Goal: Browse casually: Explore the website without a specific task or goal

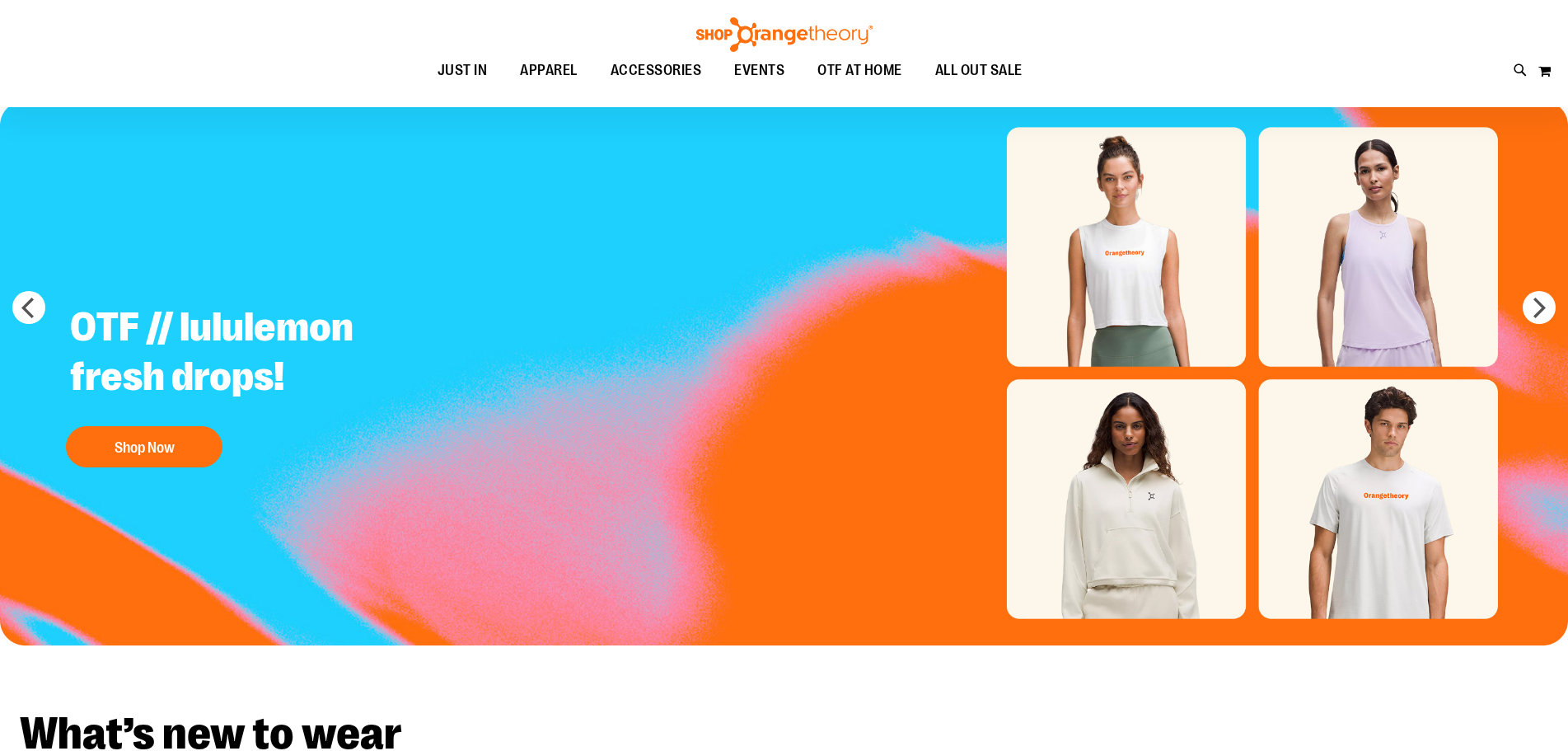
scroll to position [81, 0]
click at [1110, 252] on img "Slide 1 of 5" at bounding box center [784, 373] width 1568 height 545
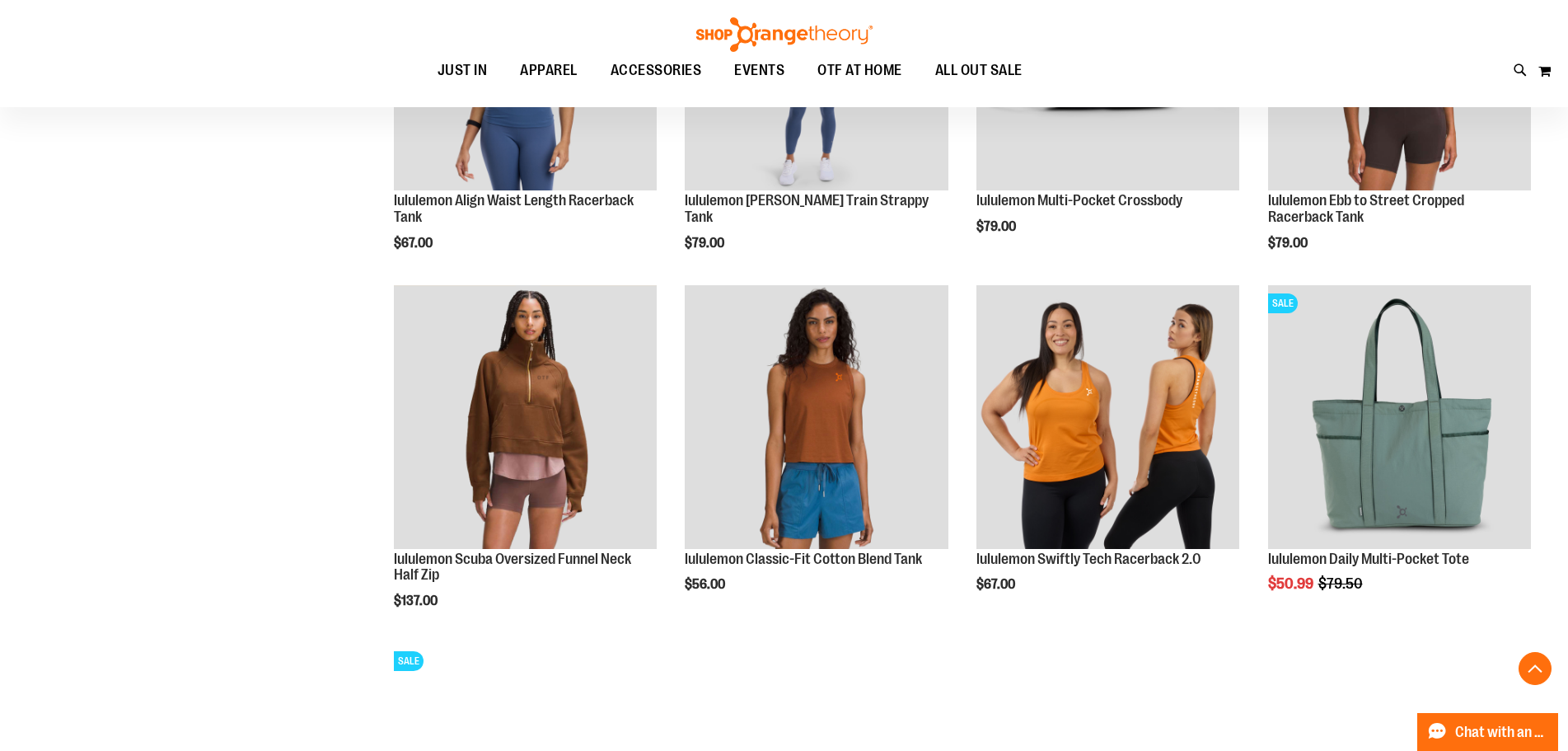
scroll to position [1236, 0]
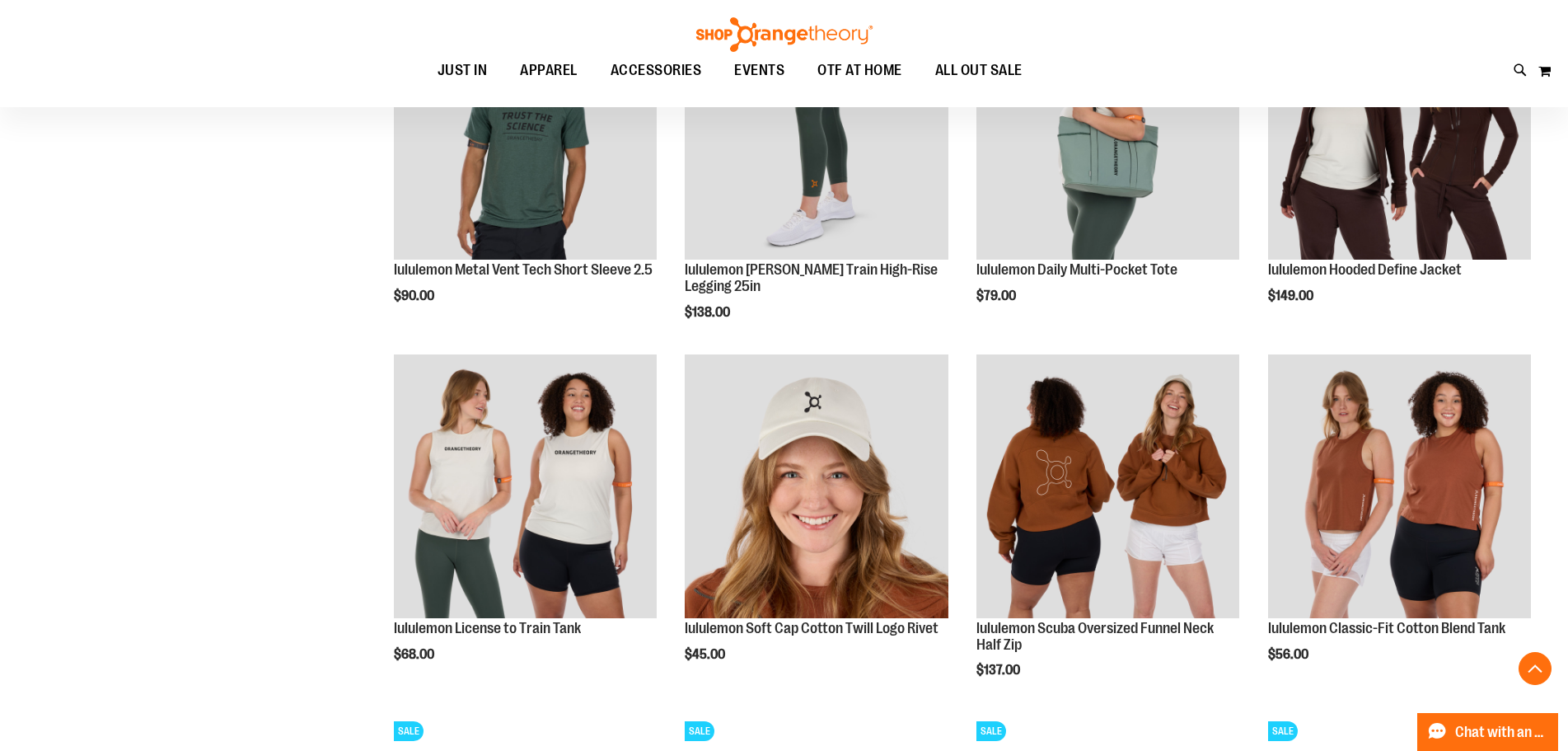
scroll to position [2472, 0]
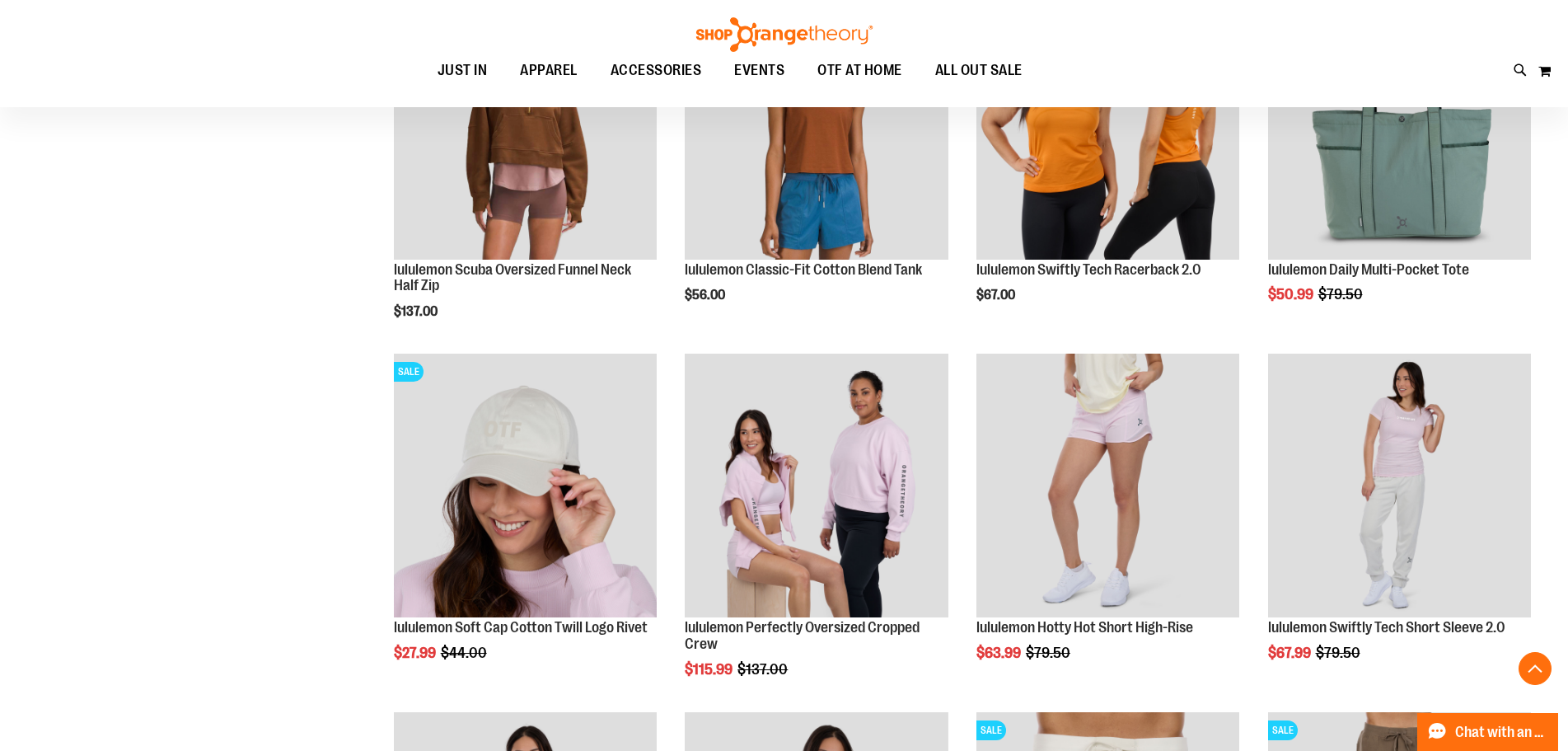
scroll to position [1400, 0]
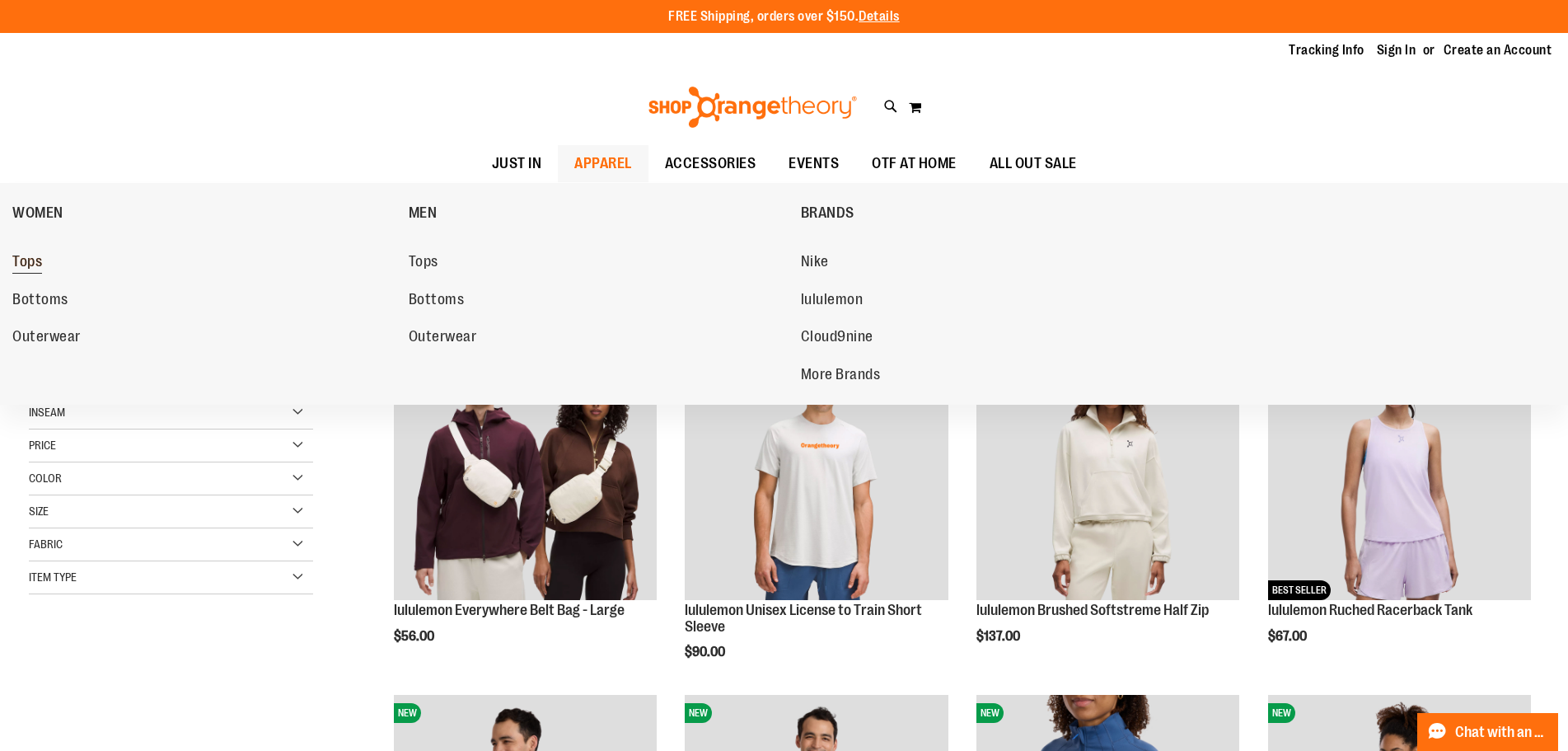
click at [40, 265] on span "Tops" at bounding box center [27, 264] width 30 height 20
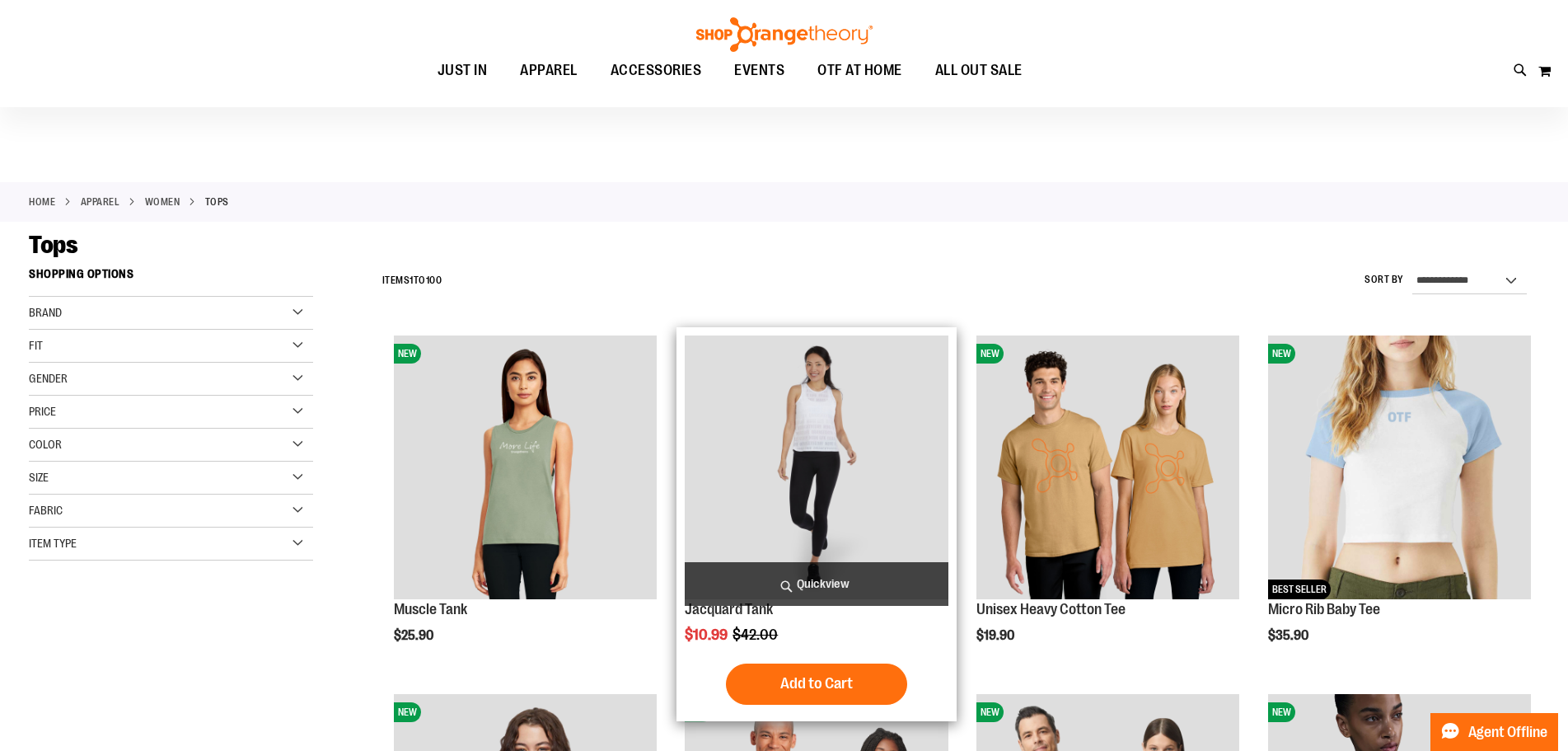
scroll to position [247, 0]
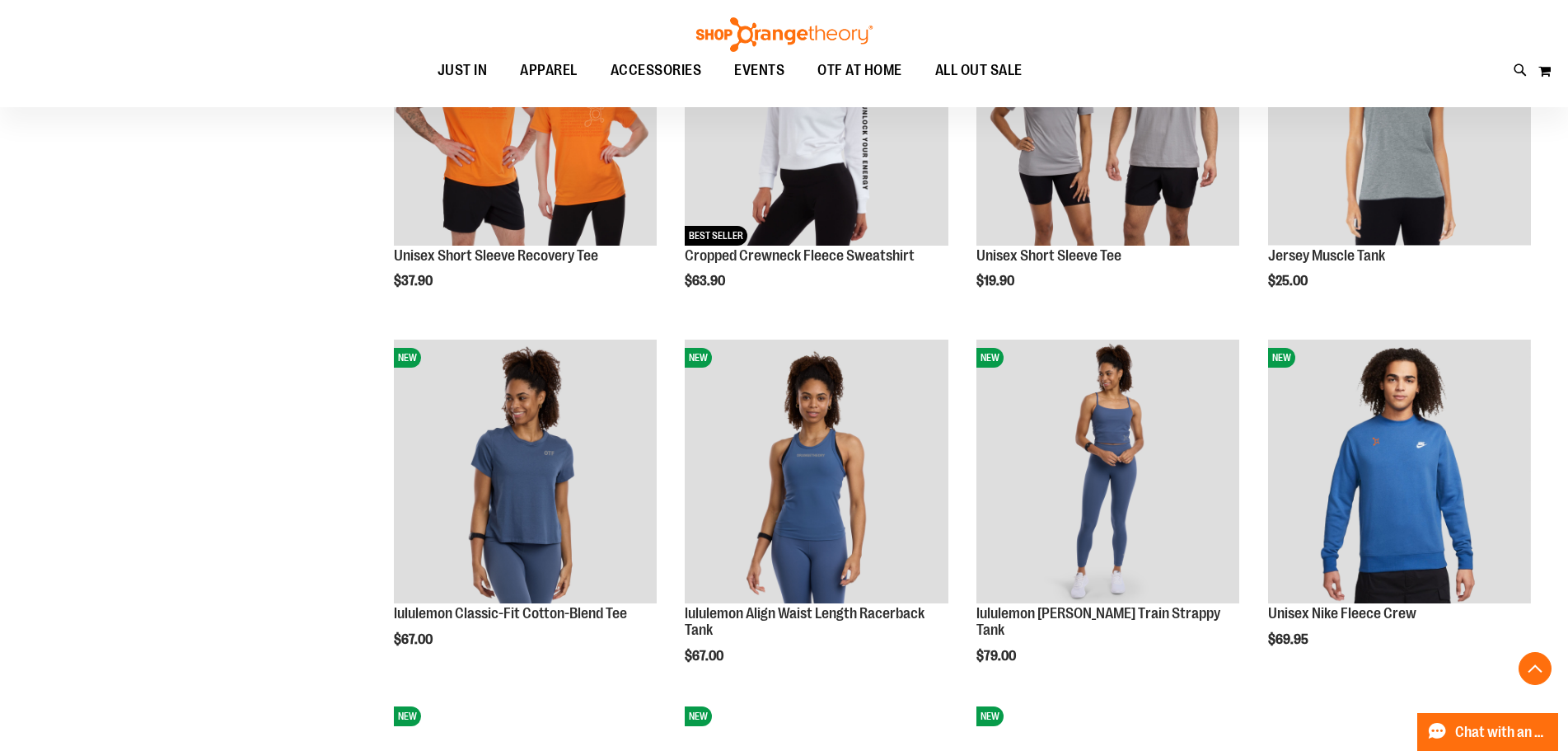
scroll to position [1510, 0]
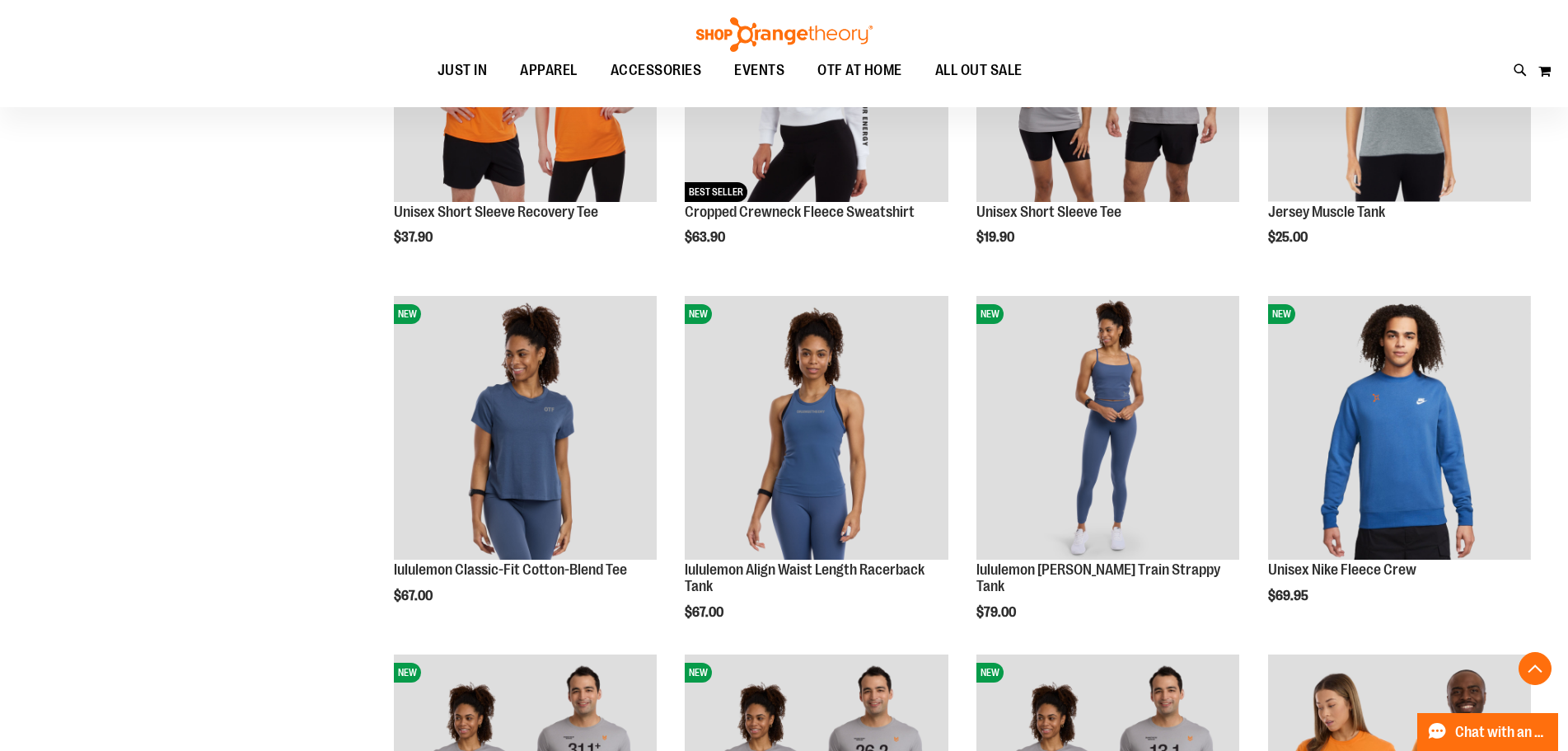
scroll to position [1427, 0]
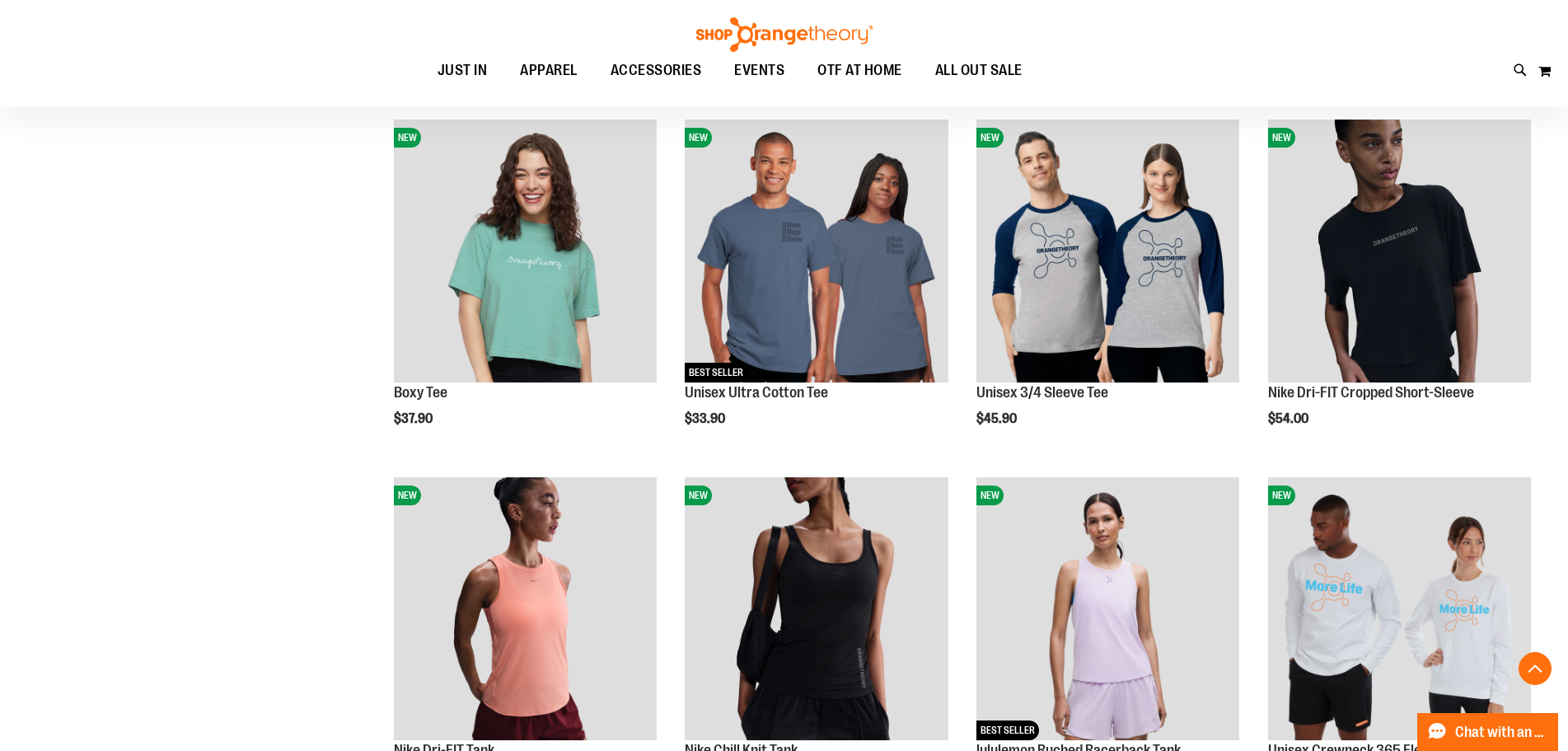
scroll to position [604, 0]
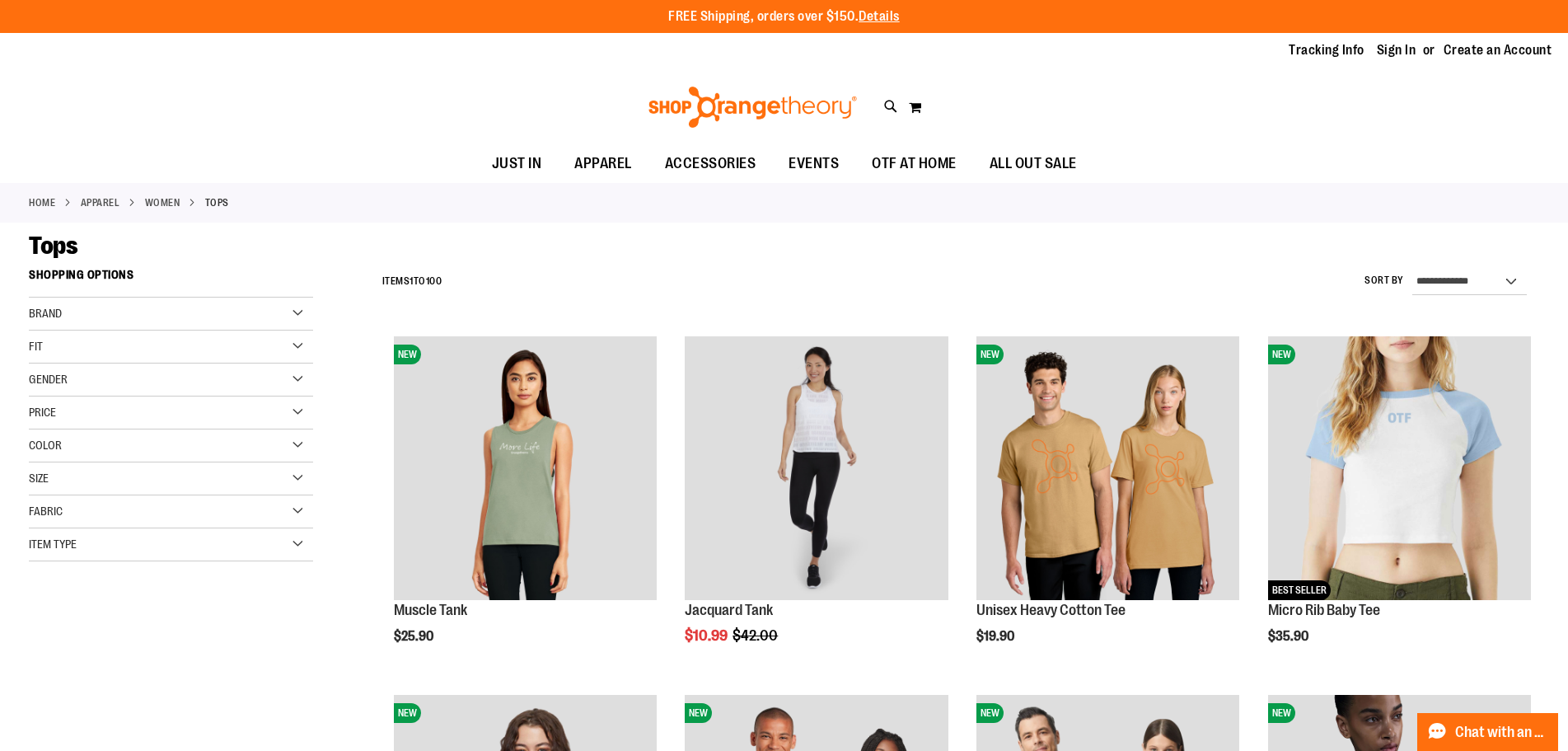
click at [158, 198] on link "WOMEN" at bounding box center [163, 203] width 36 height 15
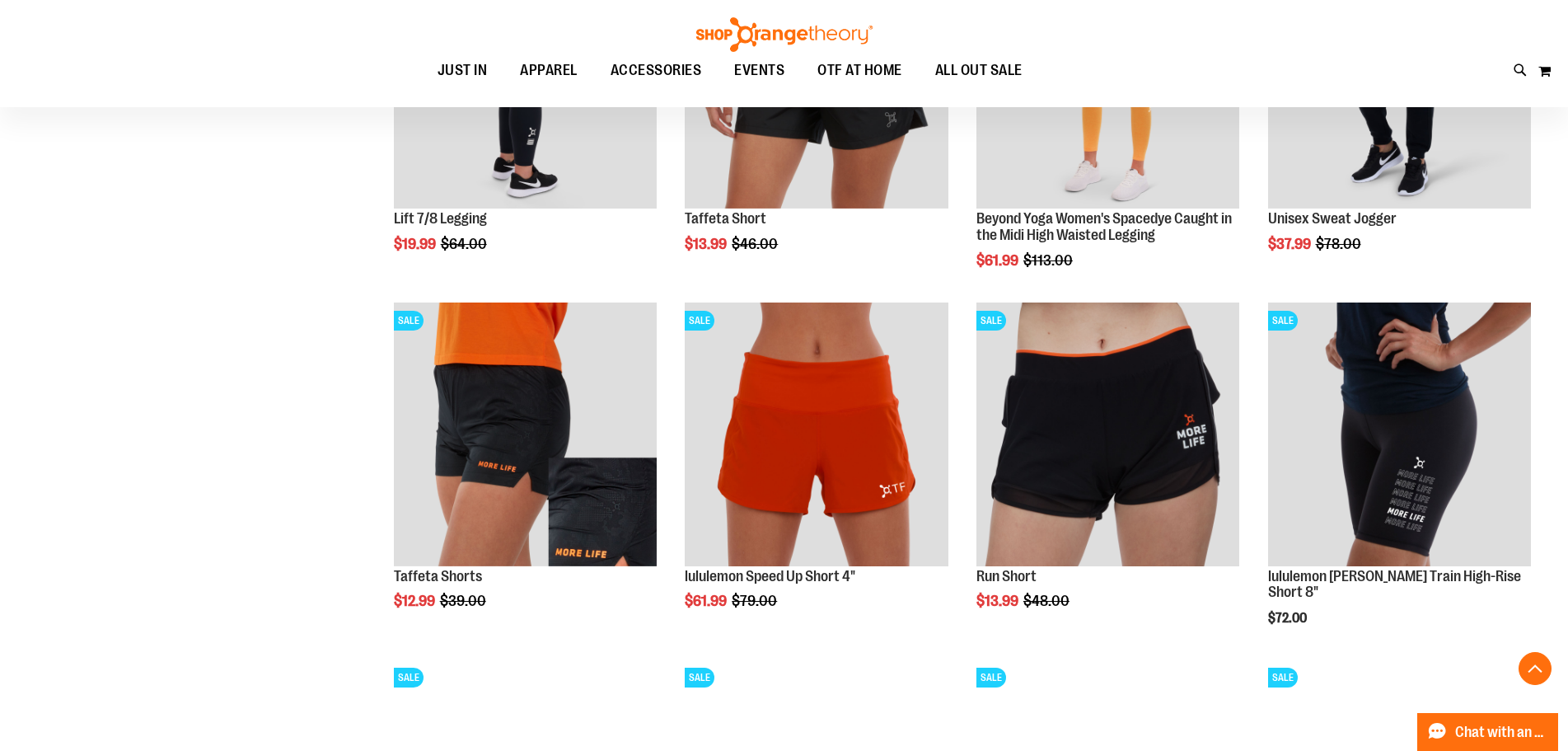
scroll to position [971, 0]
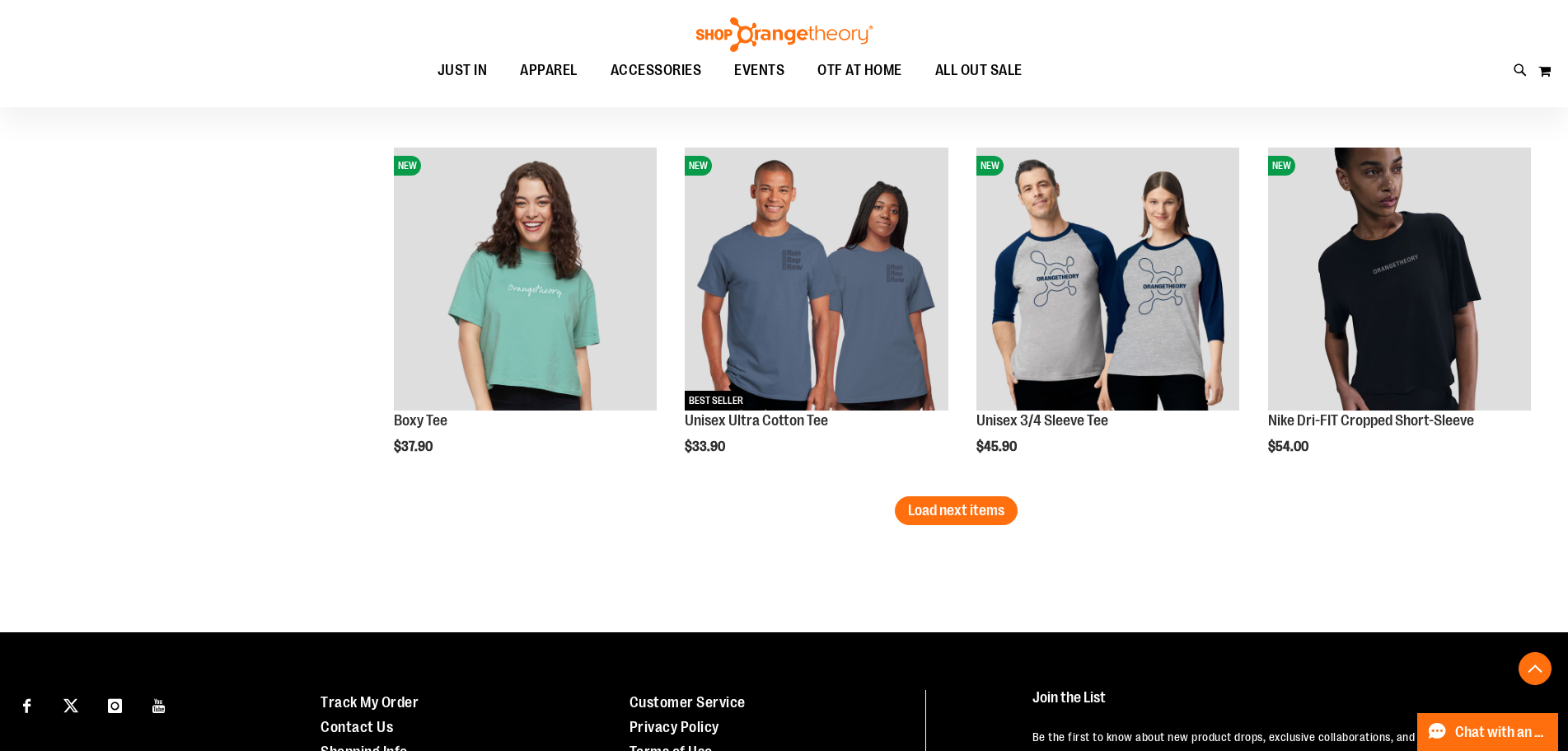
scroll to position [2867, 0]
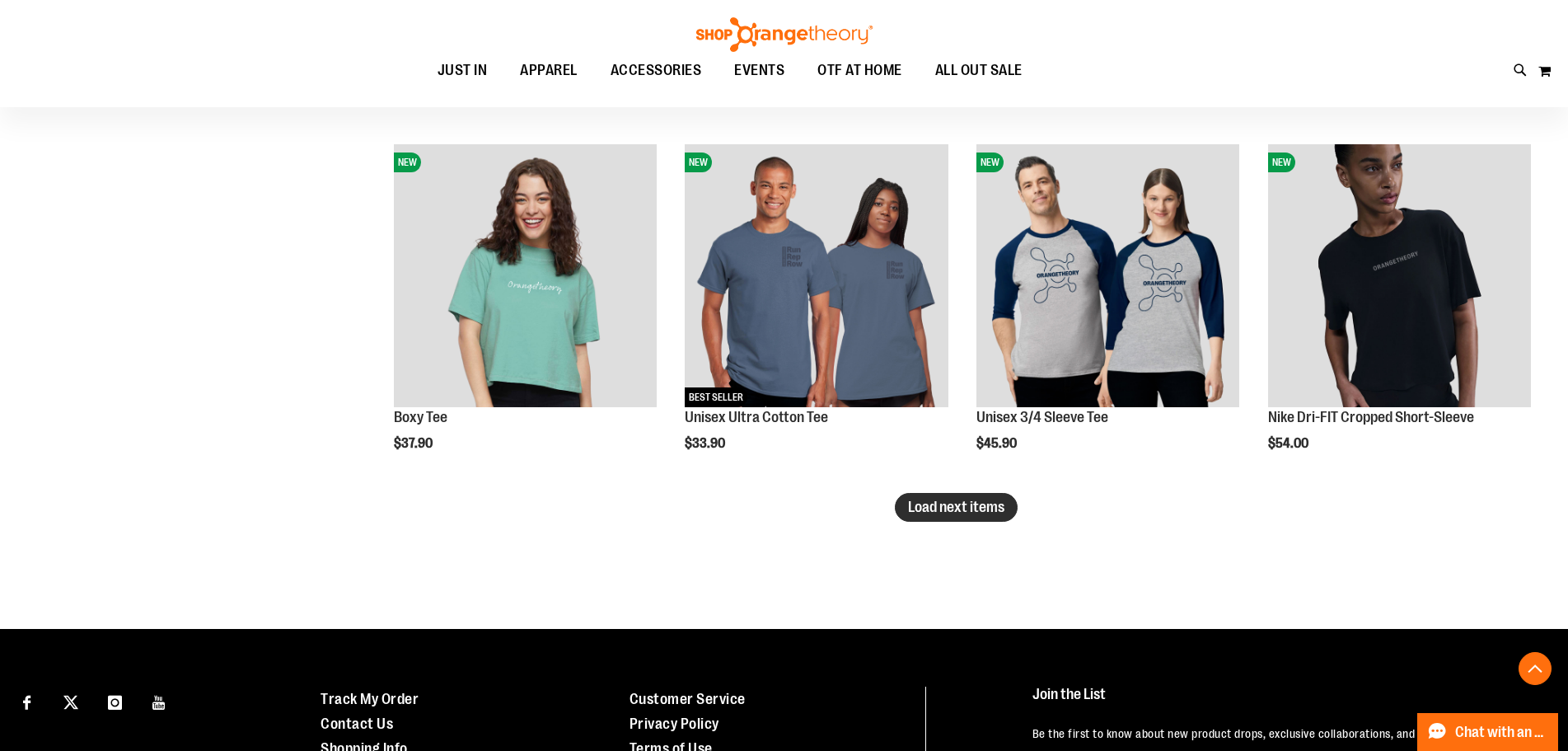
click at [943, 504] on span "Load next items" at bounding box center [956, 506] width 97 height 16
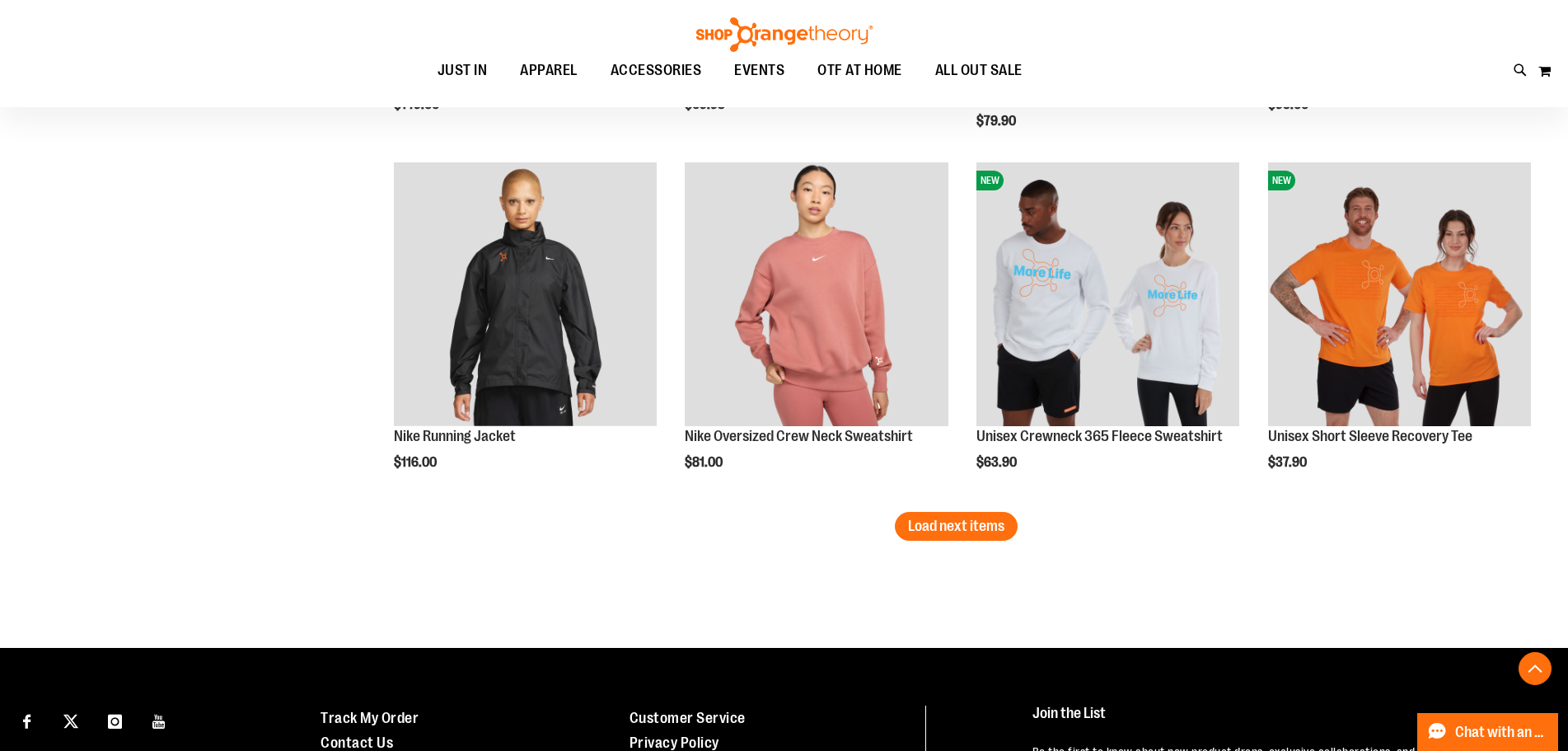
scroll to position [3938, 0]
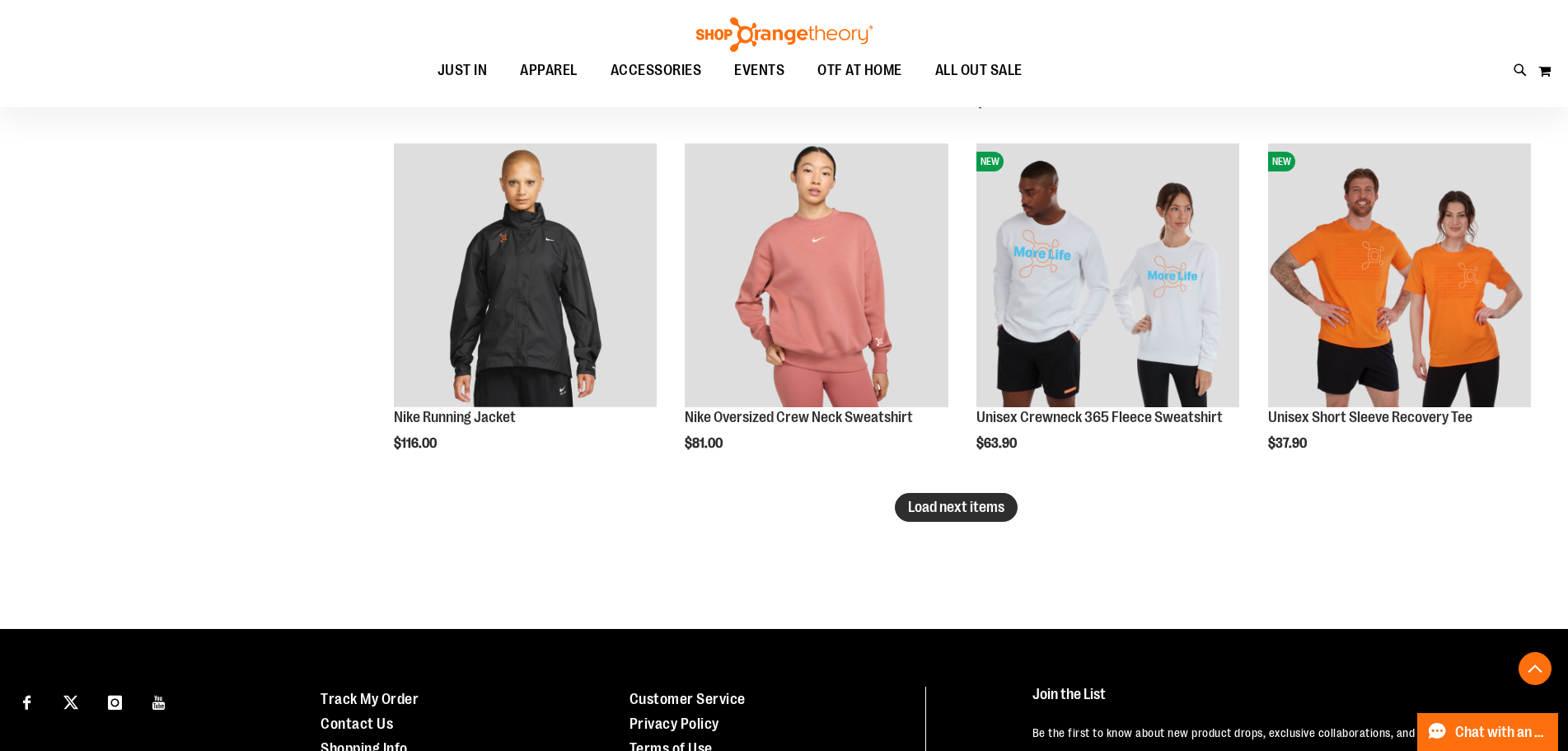
click at [917, 498] on span "Load next items" at bounding box center [956, 506] width 97 height 16
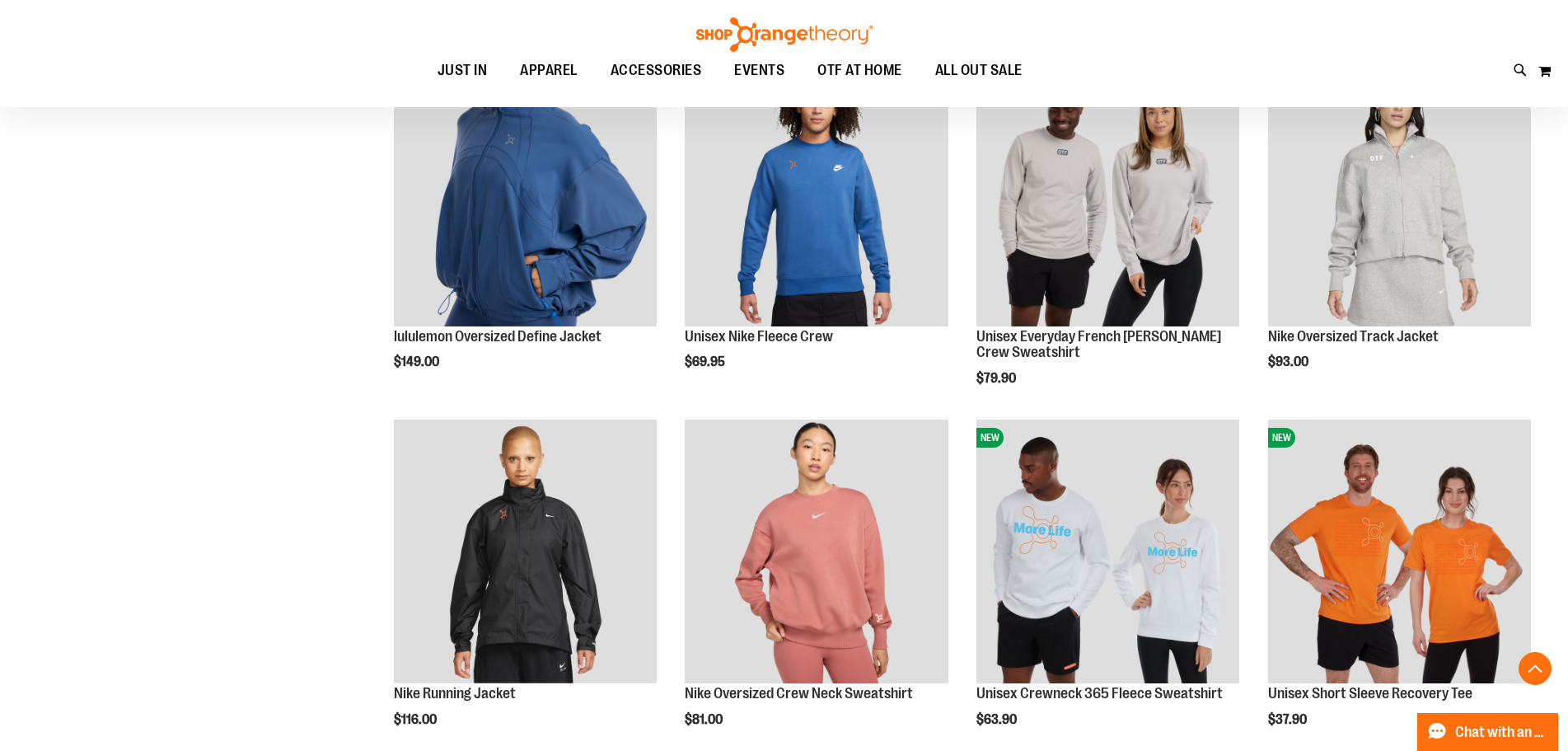
scroll to position [3691, 0]
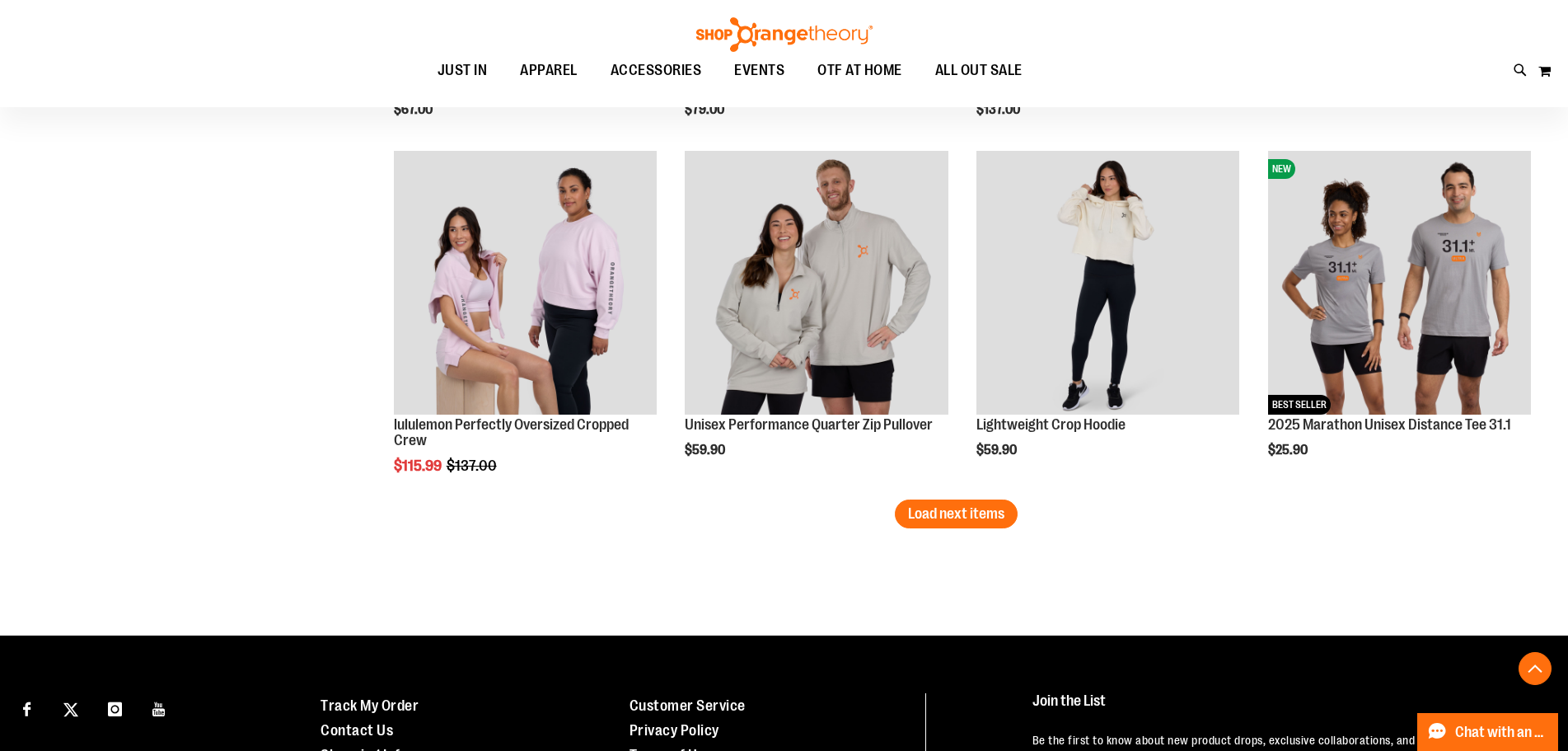
scroll to position [5010, 0]
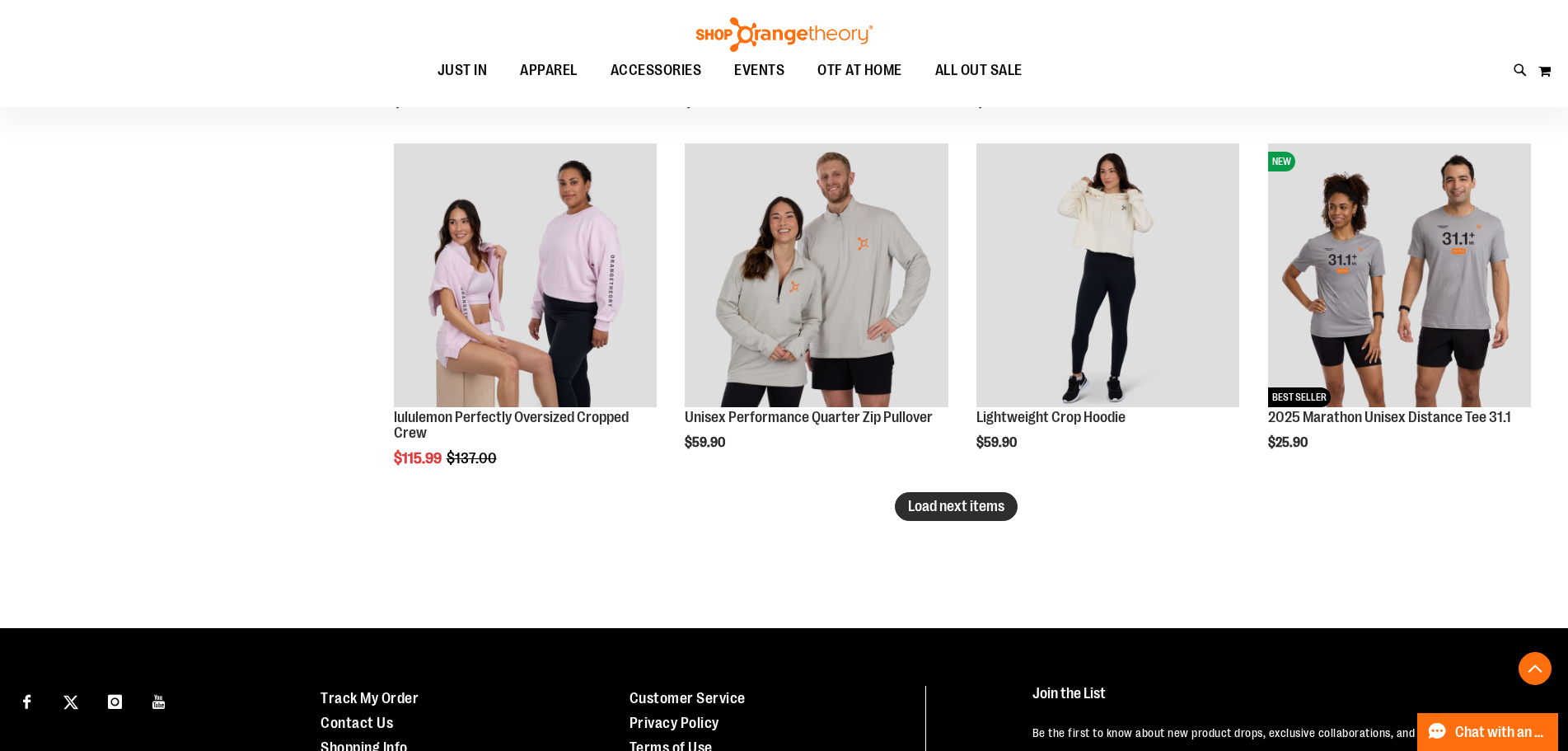
click at [978, 507] on span "Load next items" at bounding box center [956, 505] width 97 height 16
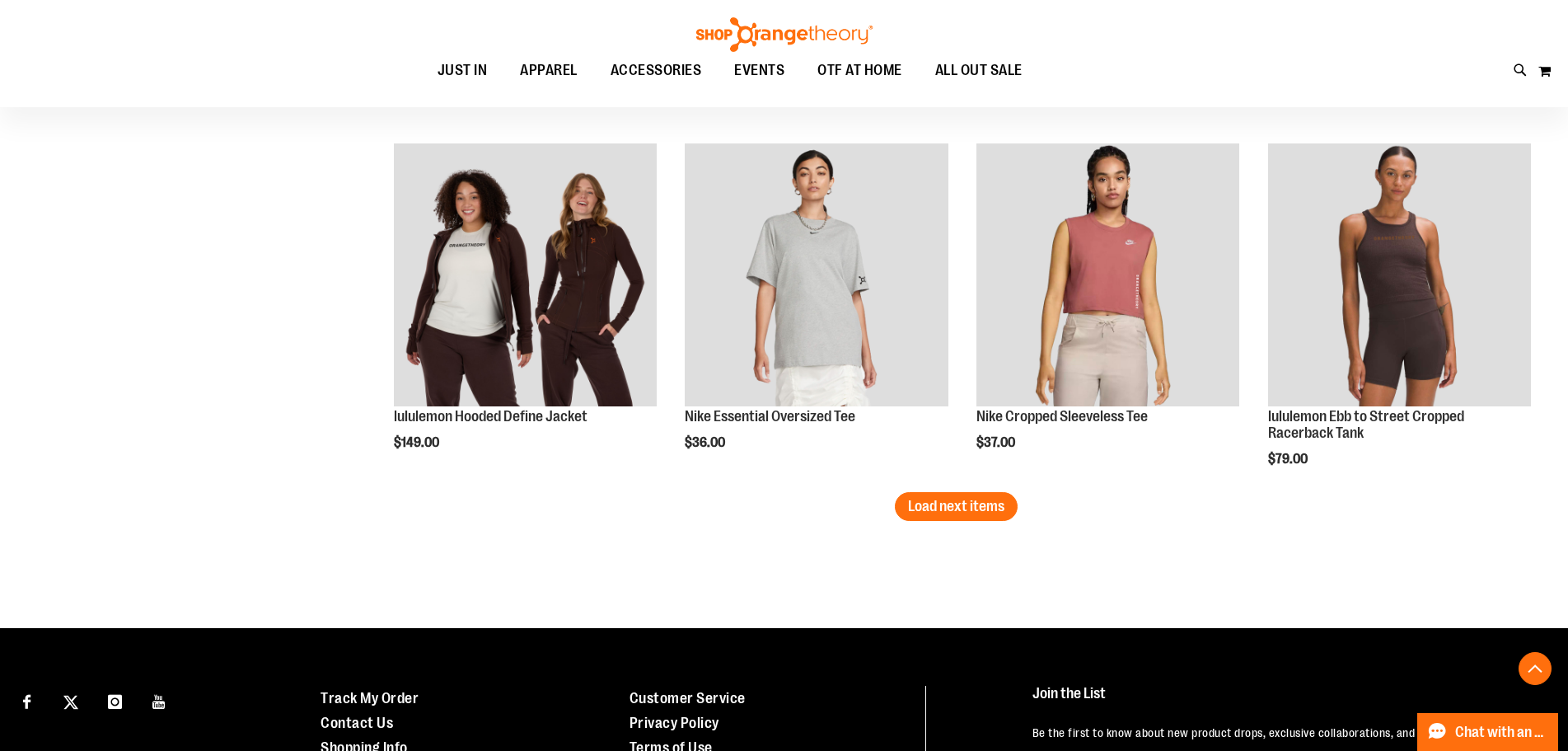
scroll to position [6000, 0]
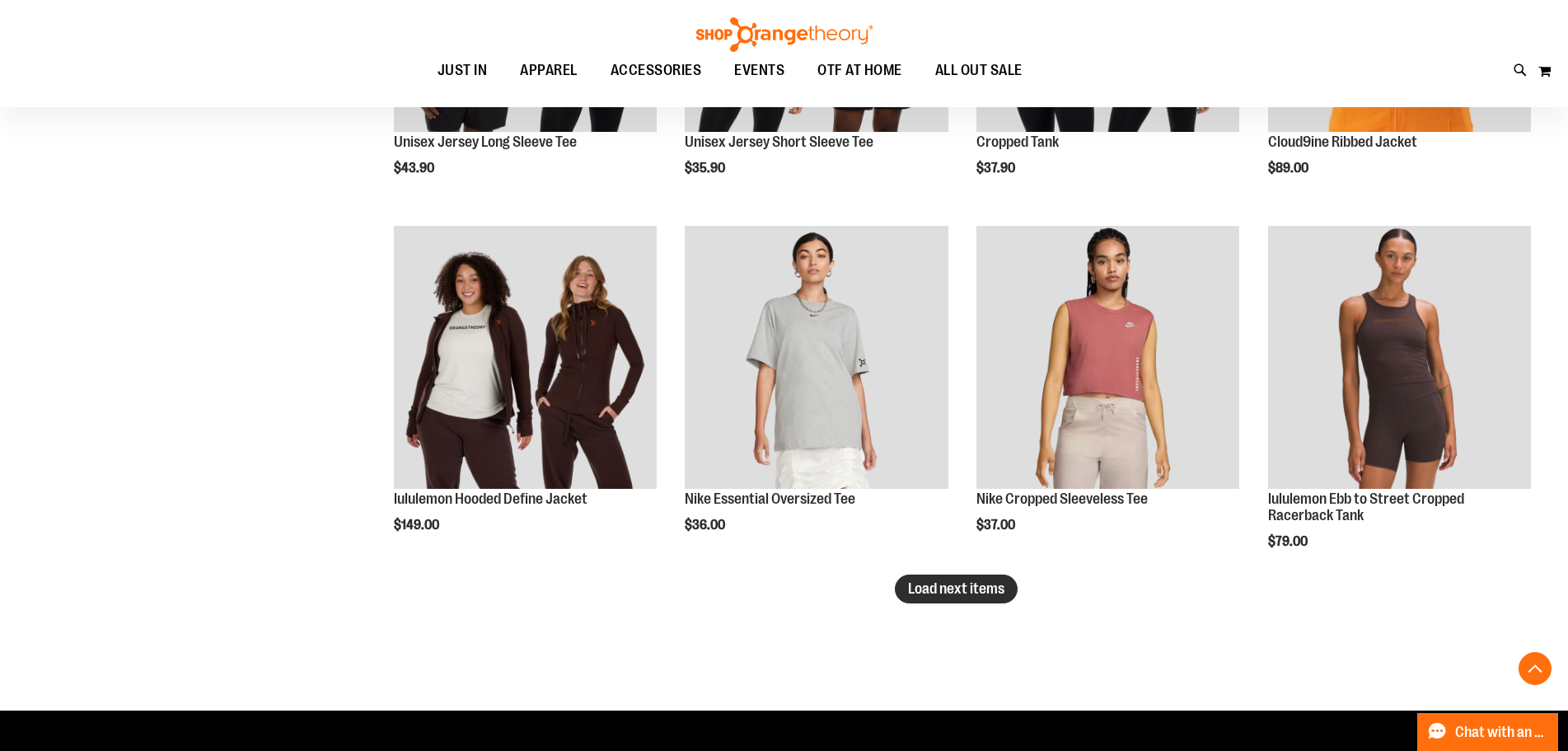
click at [971, 591] on span "Load next items" at bounding box center [956, 588] width 97 height 16
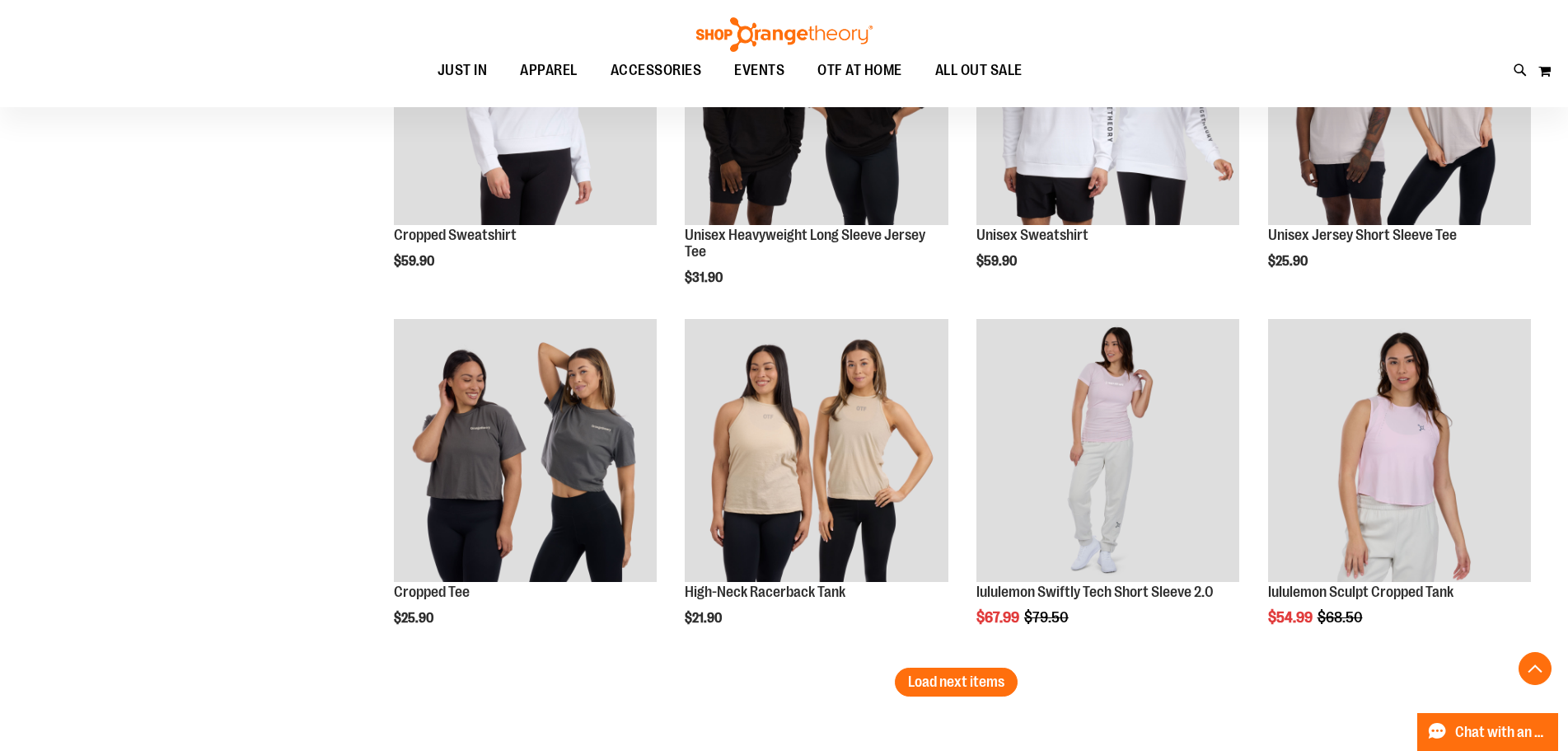
scroll to position [7071, 0]
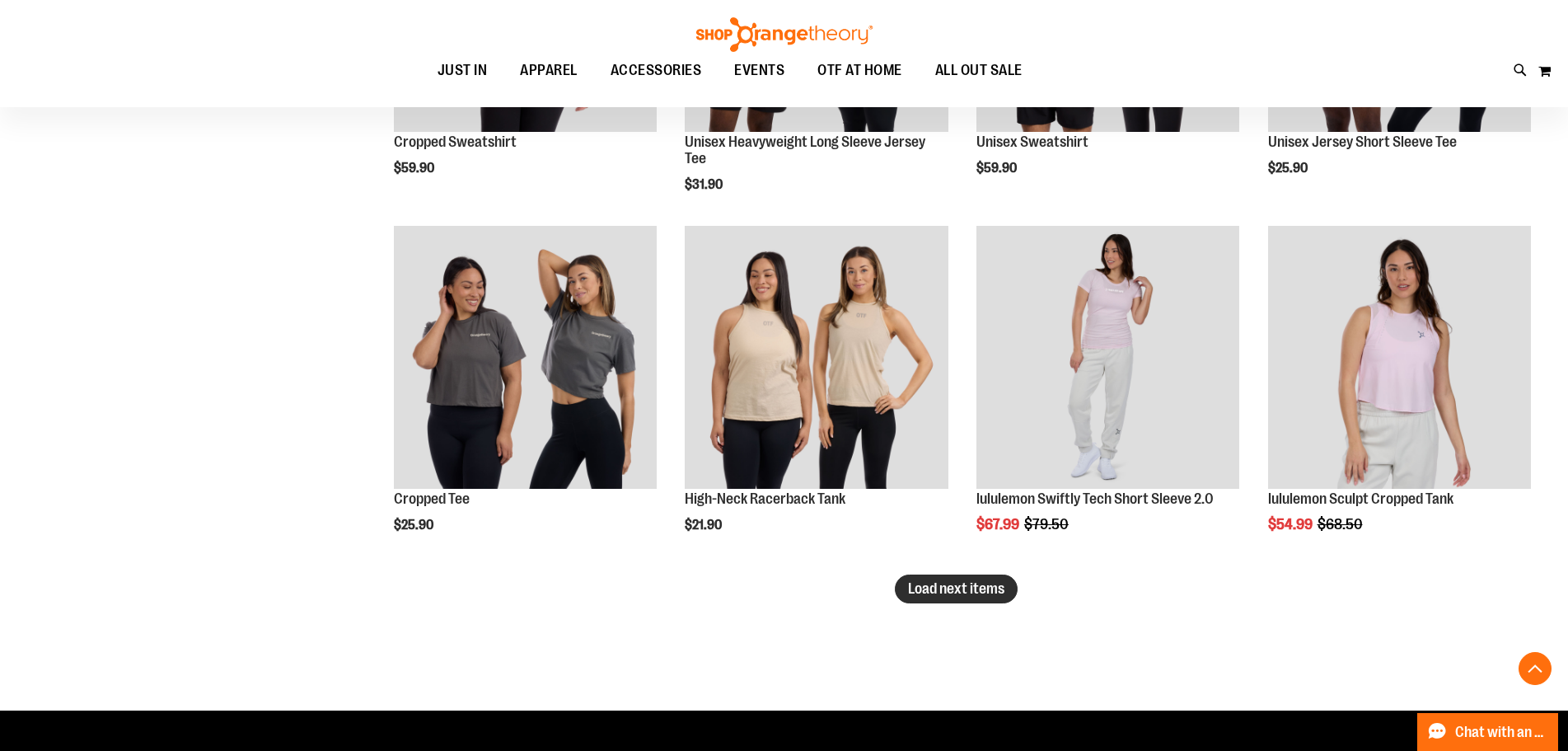
click at [974, 592] on span "Load next items" at bounding box center [956, 588] width 97 height 16
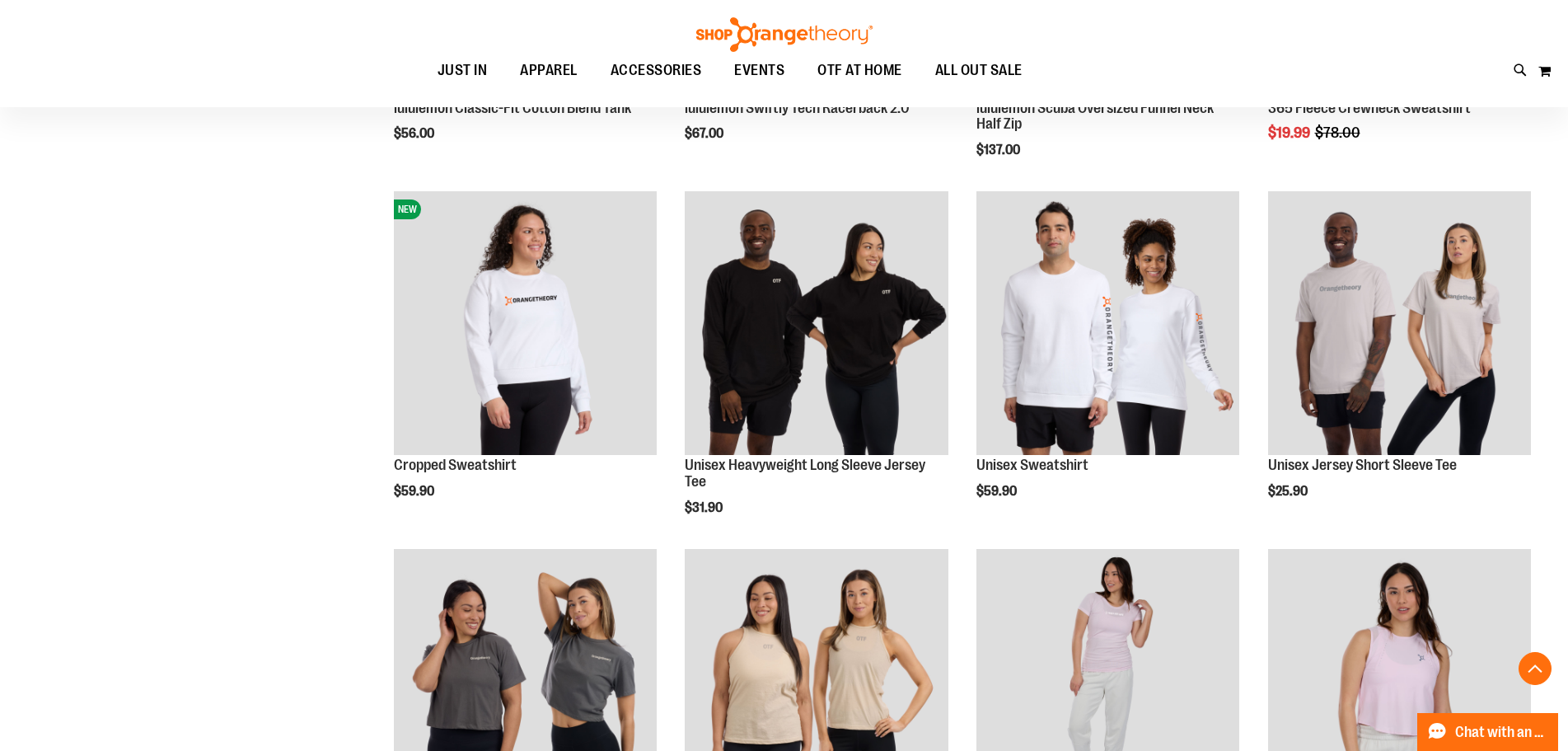
scroll to position [6741, 0]
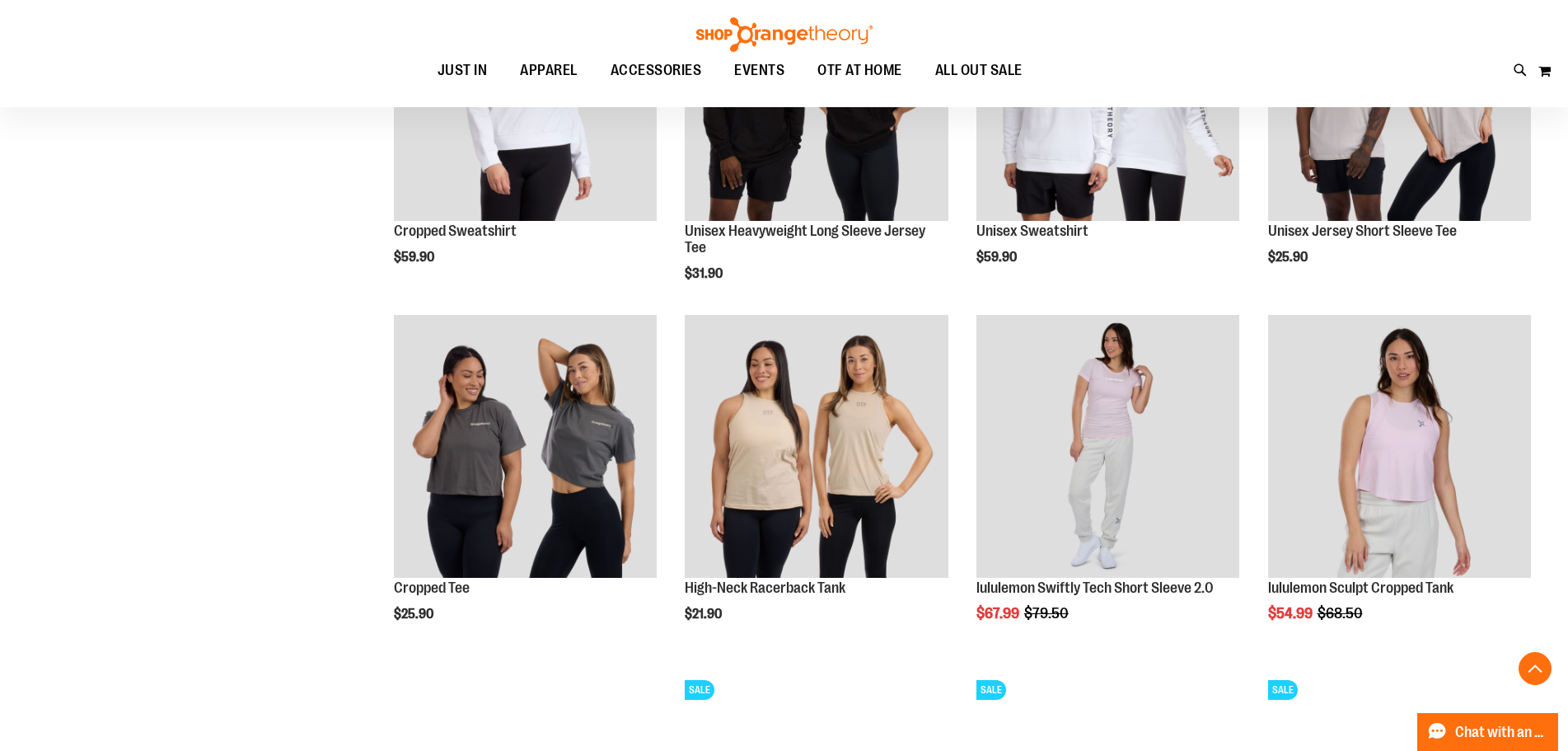
scroll to position [6989, 0]
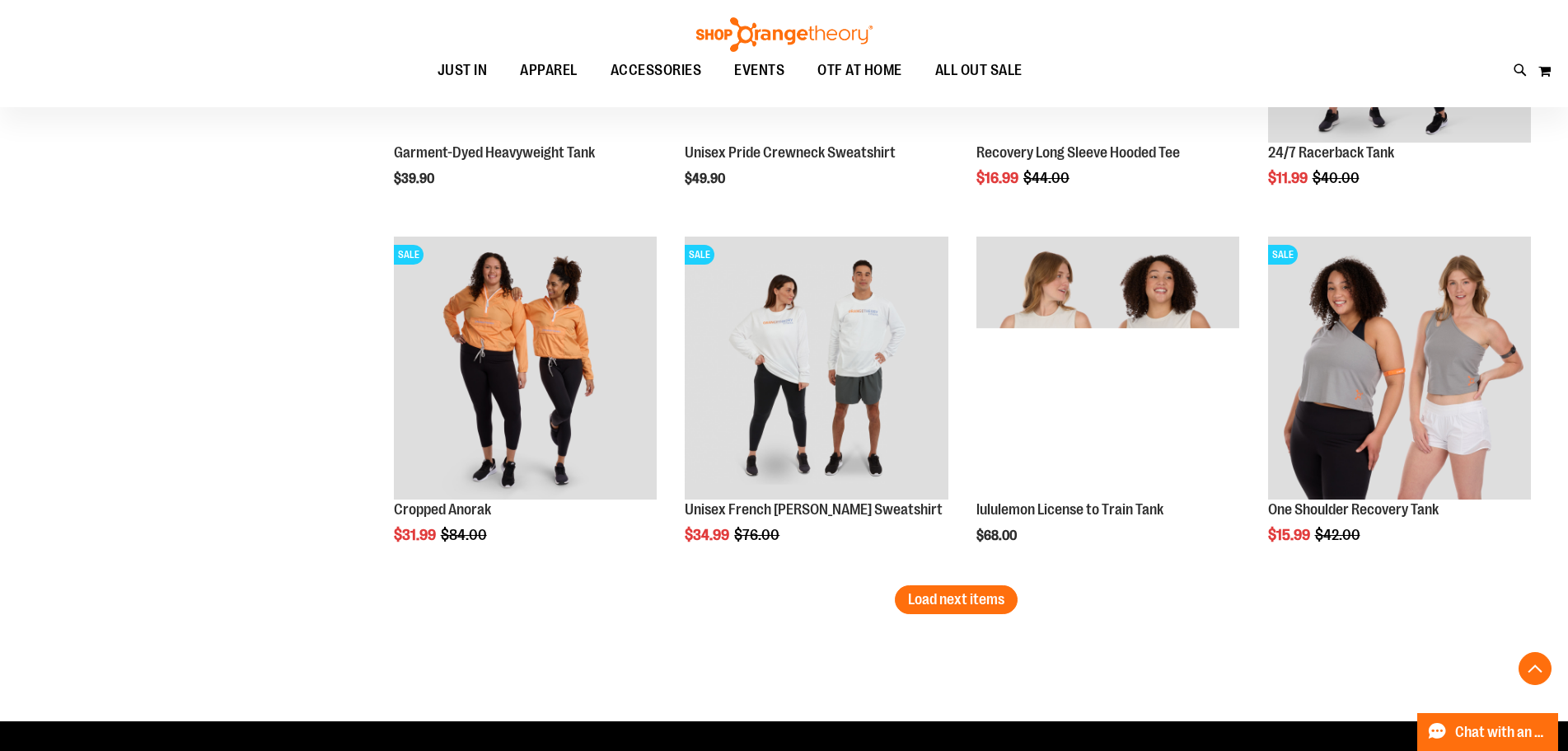
scroll to position [8225, 0]
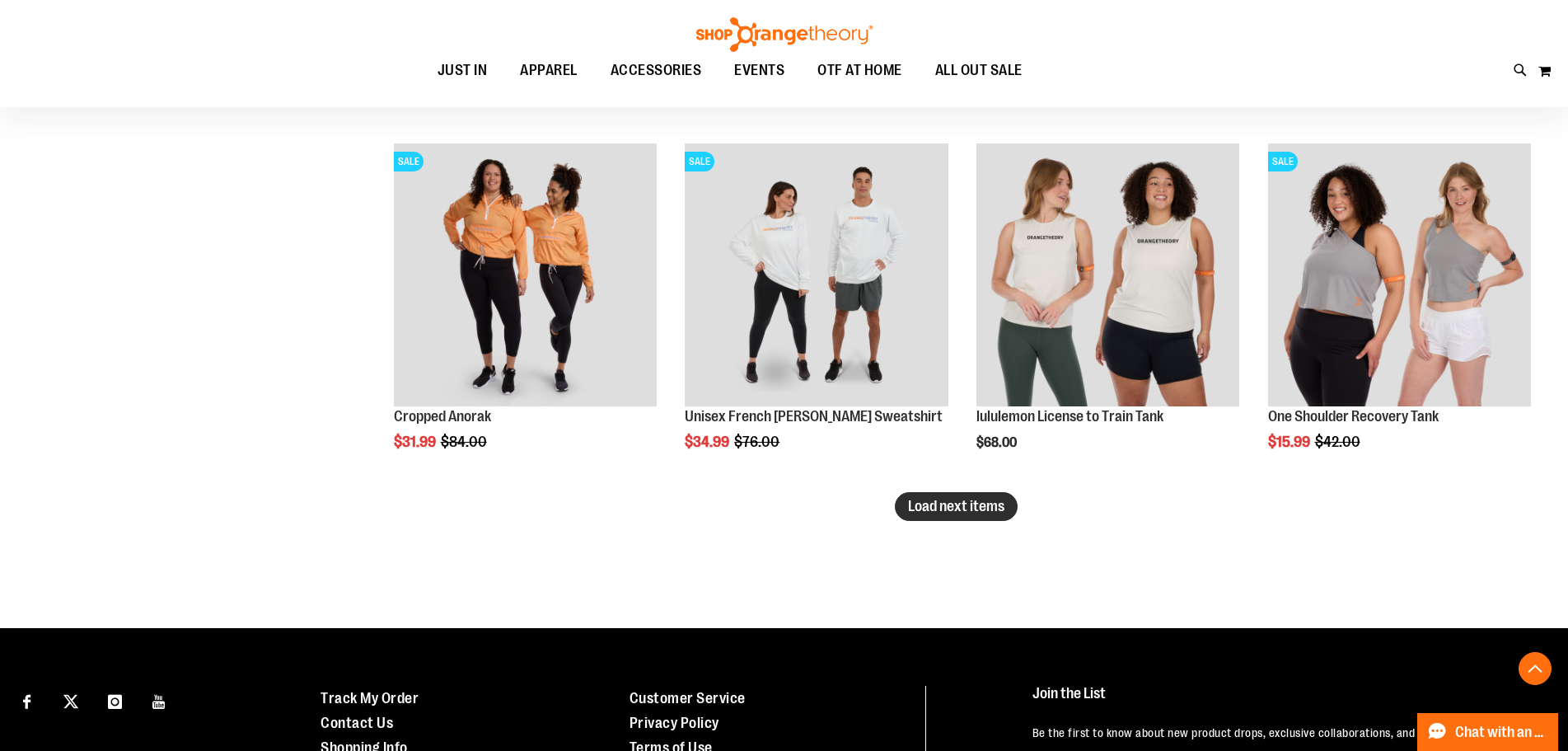
click at [989, 508] on span "Load next items" at bounding box center [956, 505] width 97 height 16
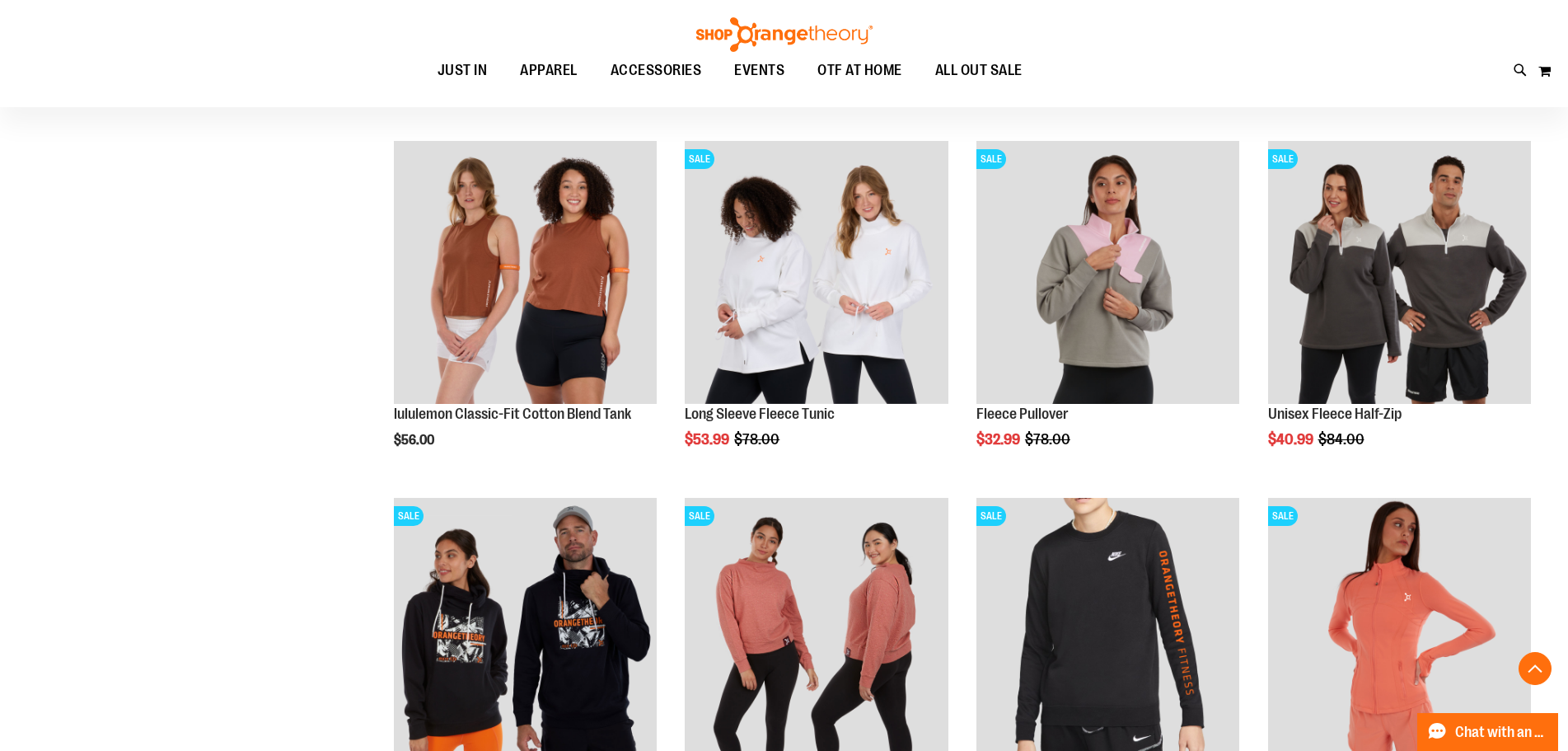
scroll to position [8554, 0]
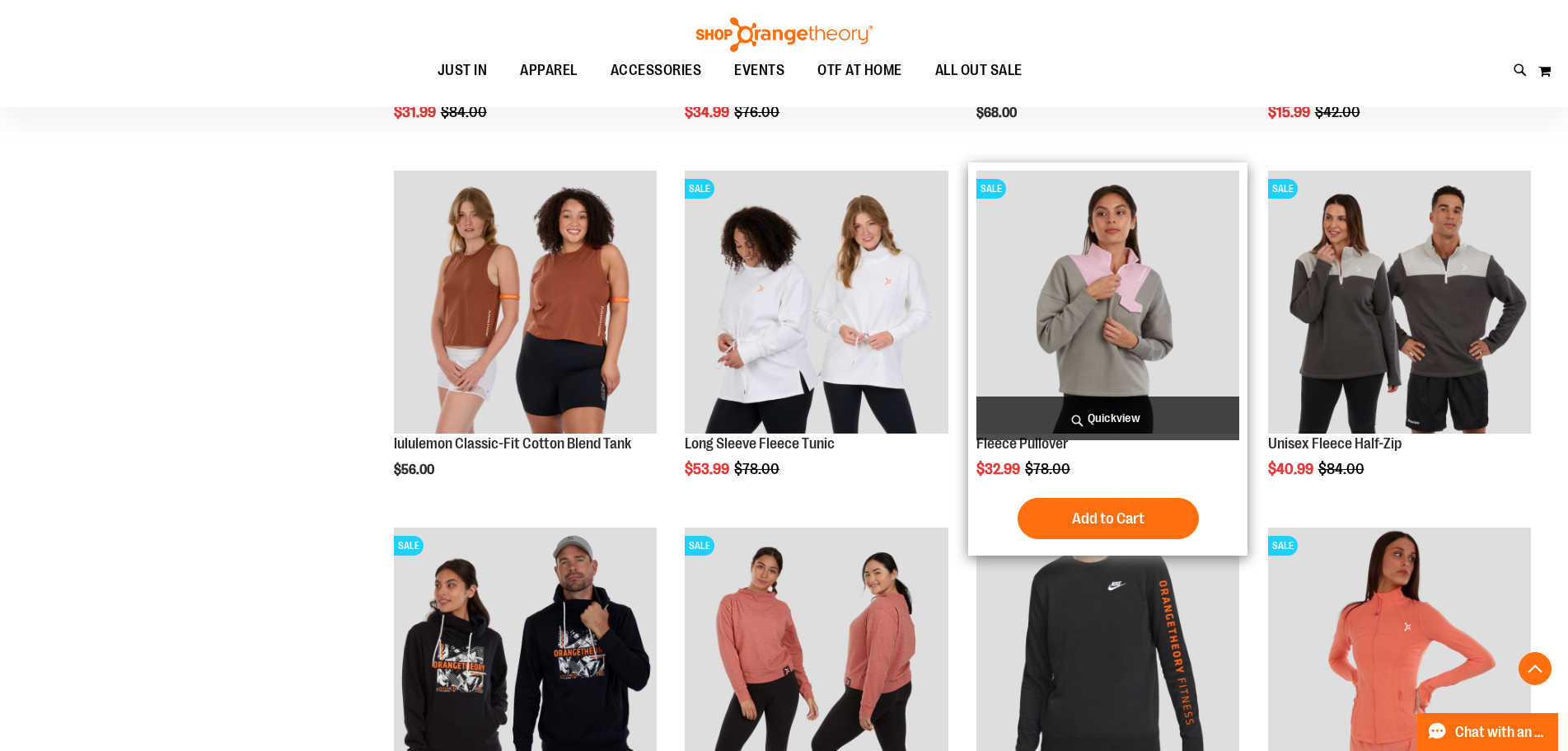
click at [1165, 341] on img "product" at bounding box center [1107, 302] width 263 height 263
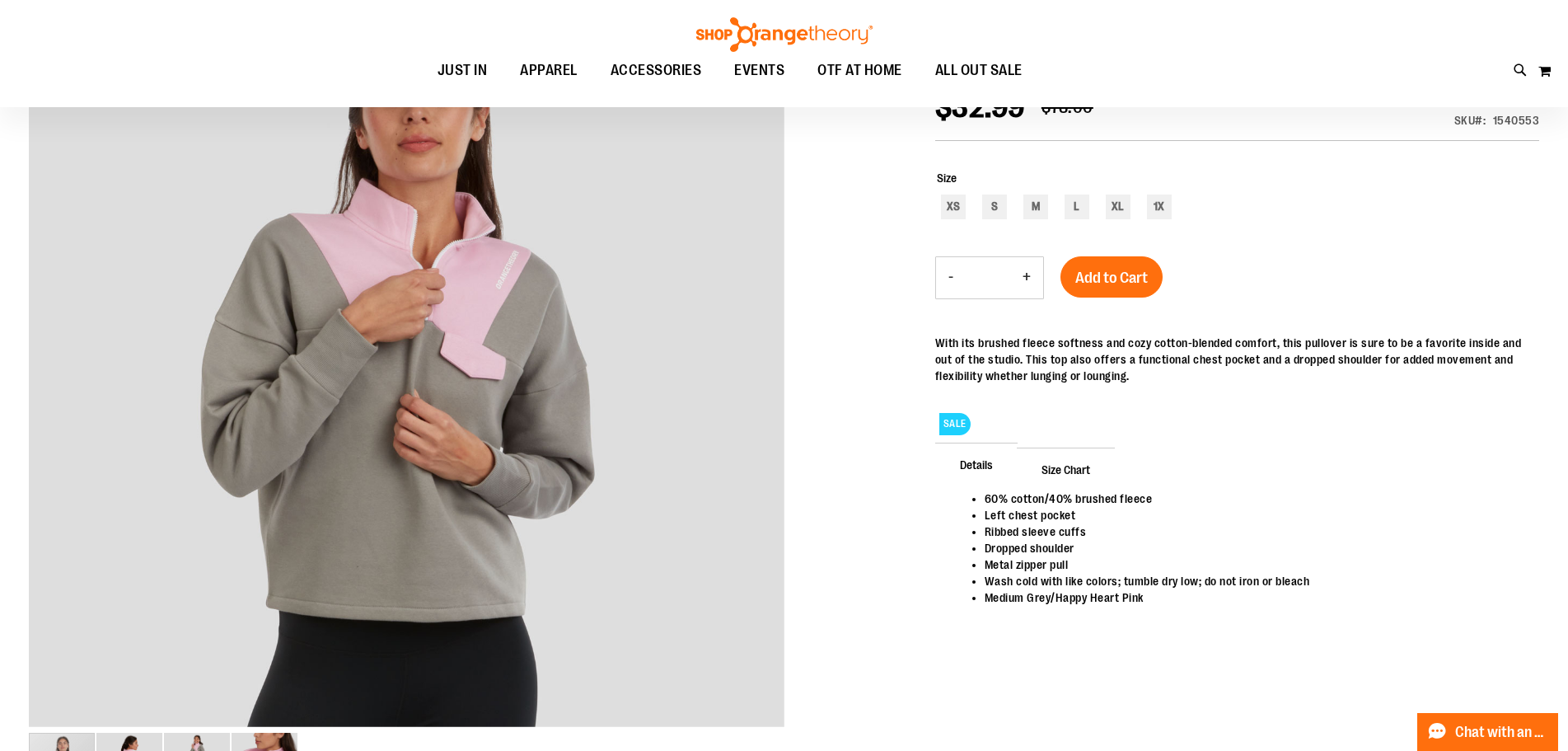
scroll to position [164, 0]
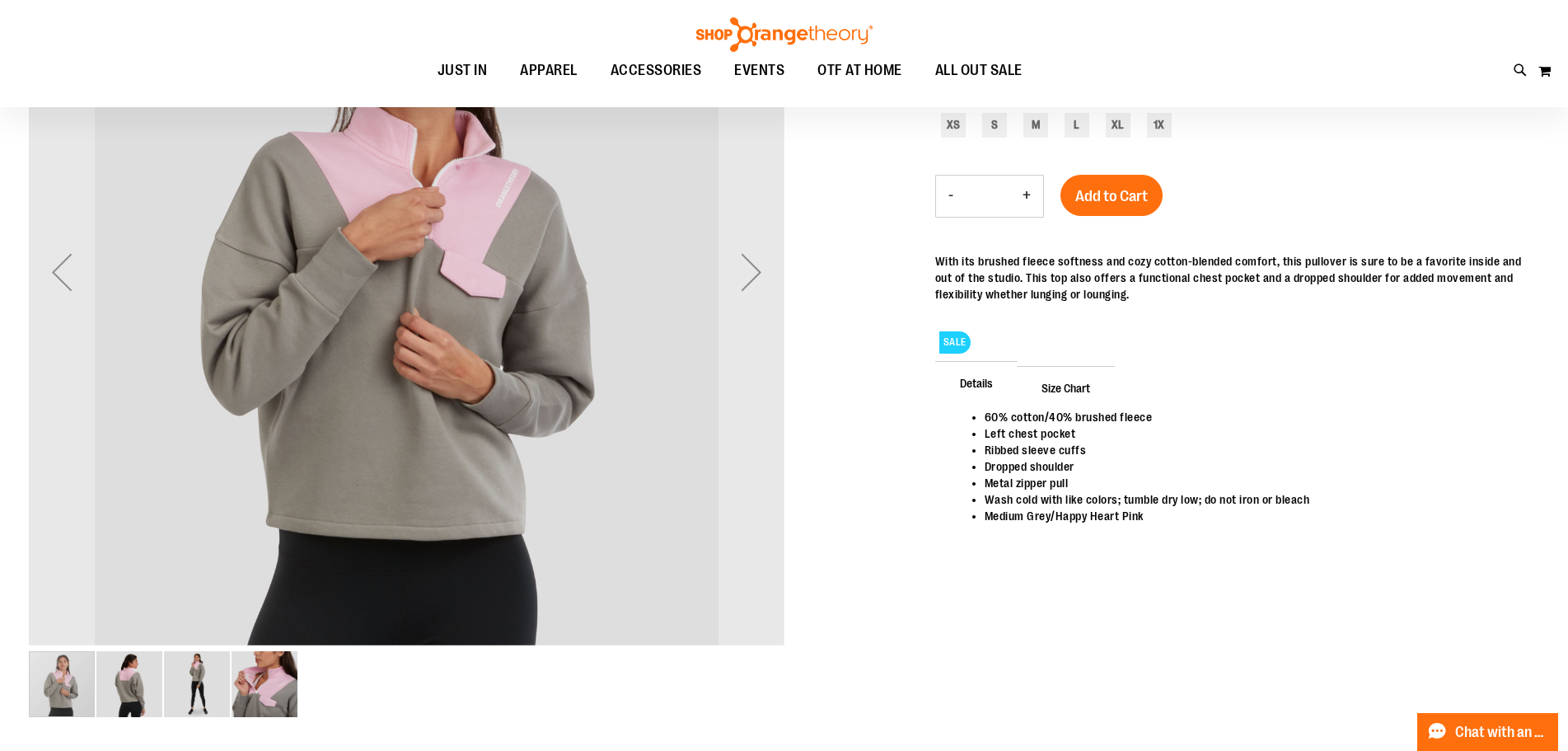
click at [269, 694] on img "image 4 of 4" at bounding box center [264, 684] width 66 height 66
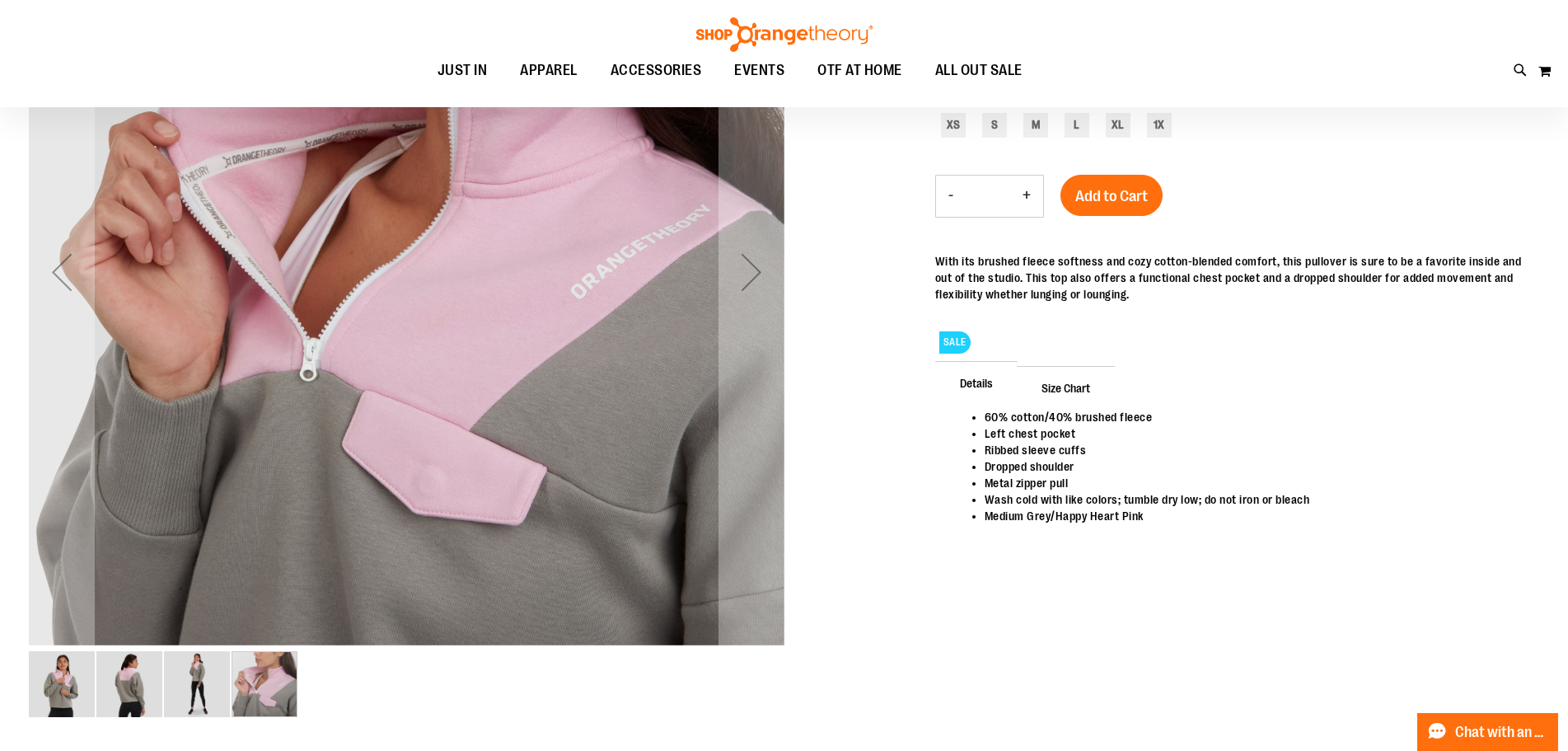
click at [195, 693] on img "image 3 of 4" at bounding box center [197, 684] width 66 height 66
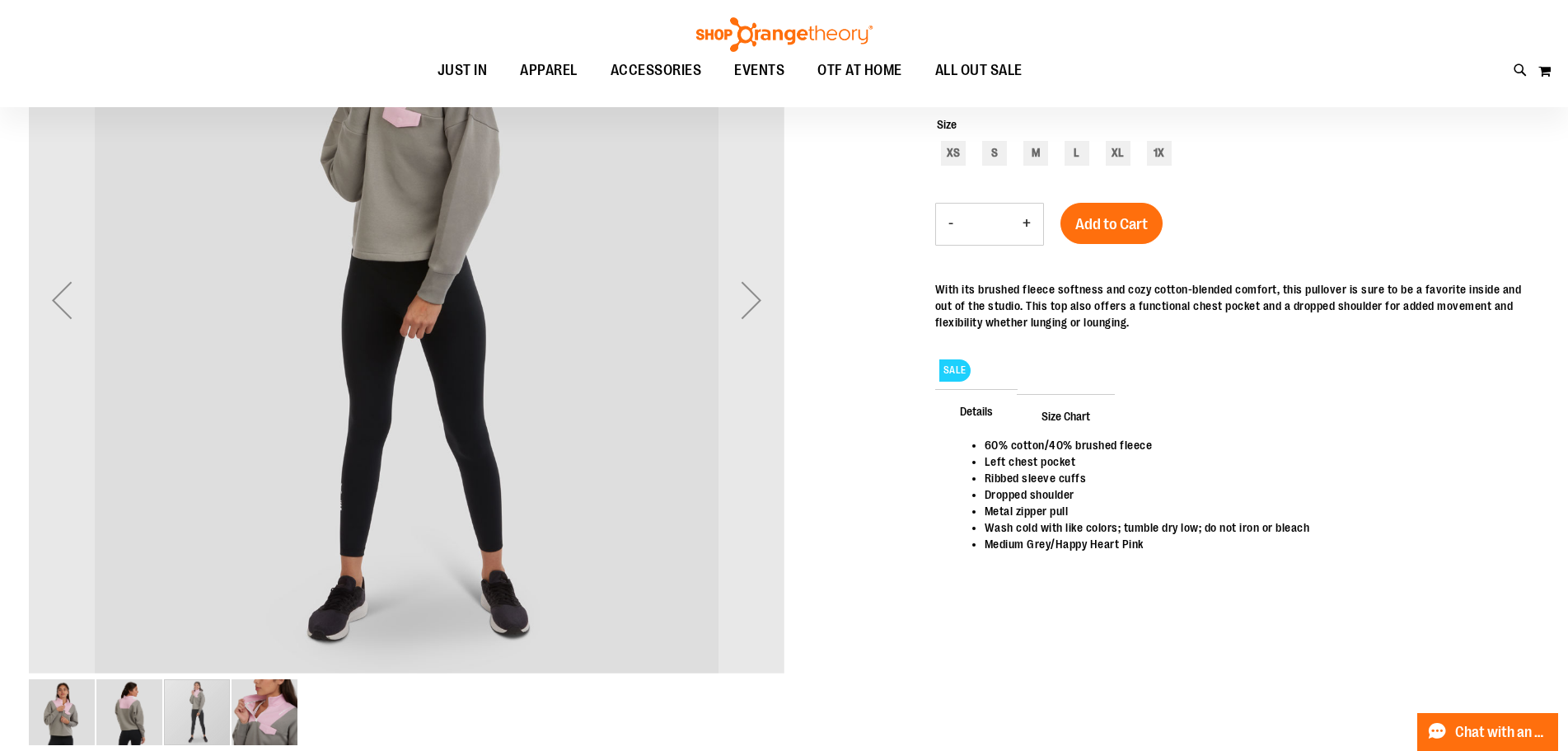
scroll to position [164, 0]
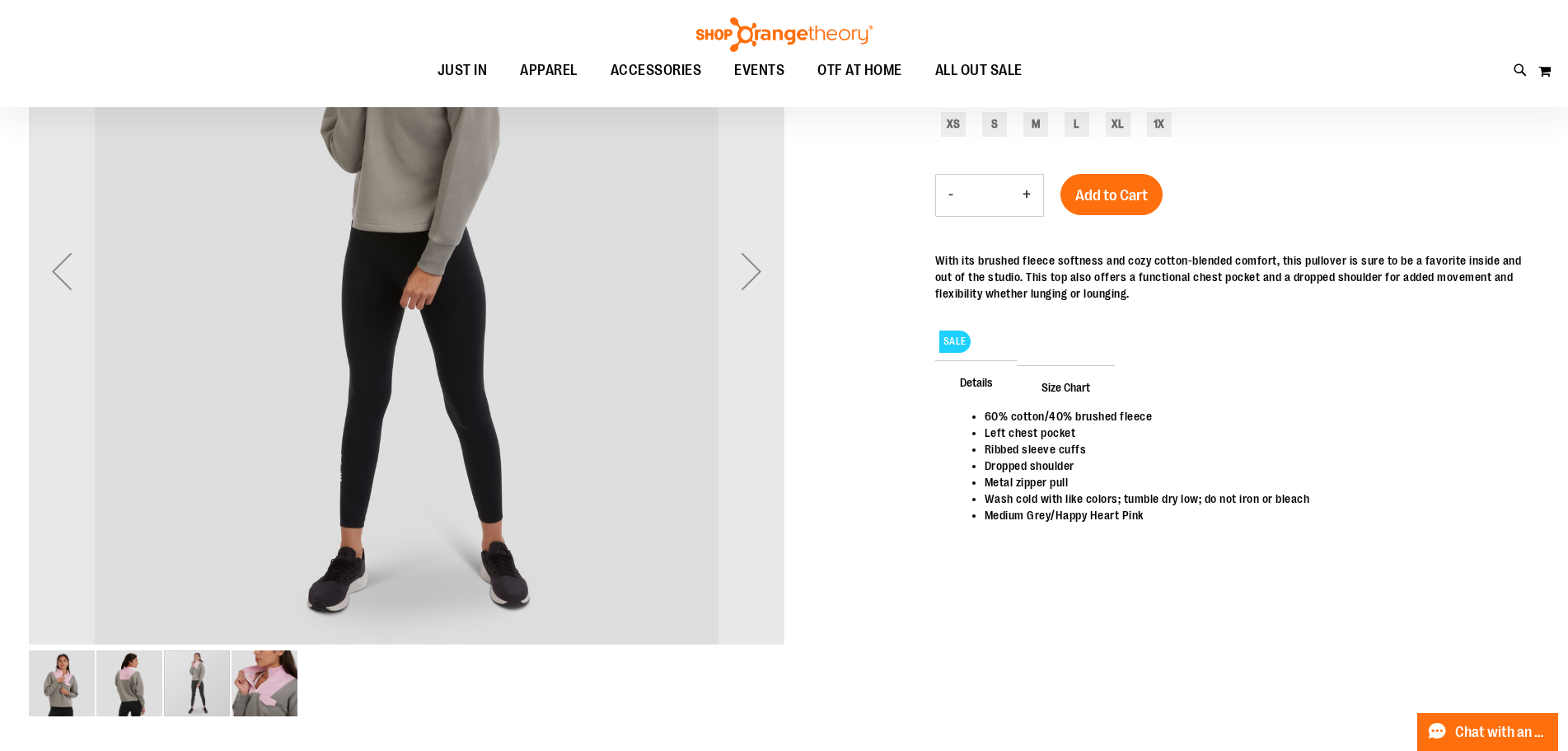
click at [116, 683] on img "image 2 of 4" at bounding box center [130, 683] width 66 height 66
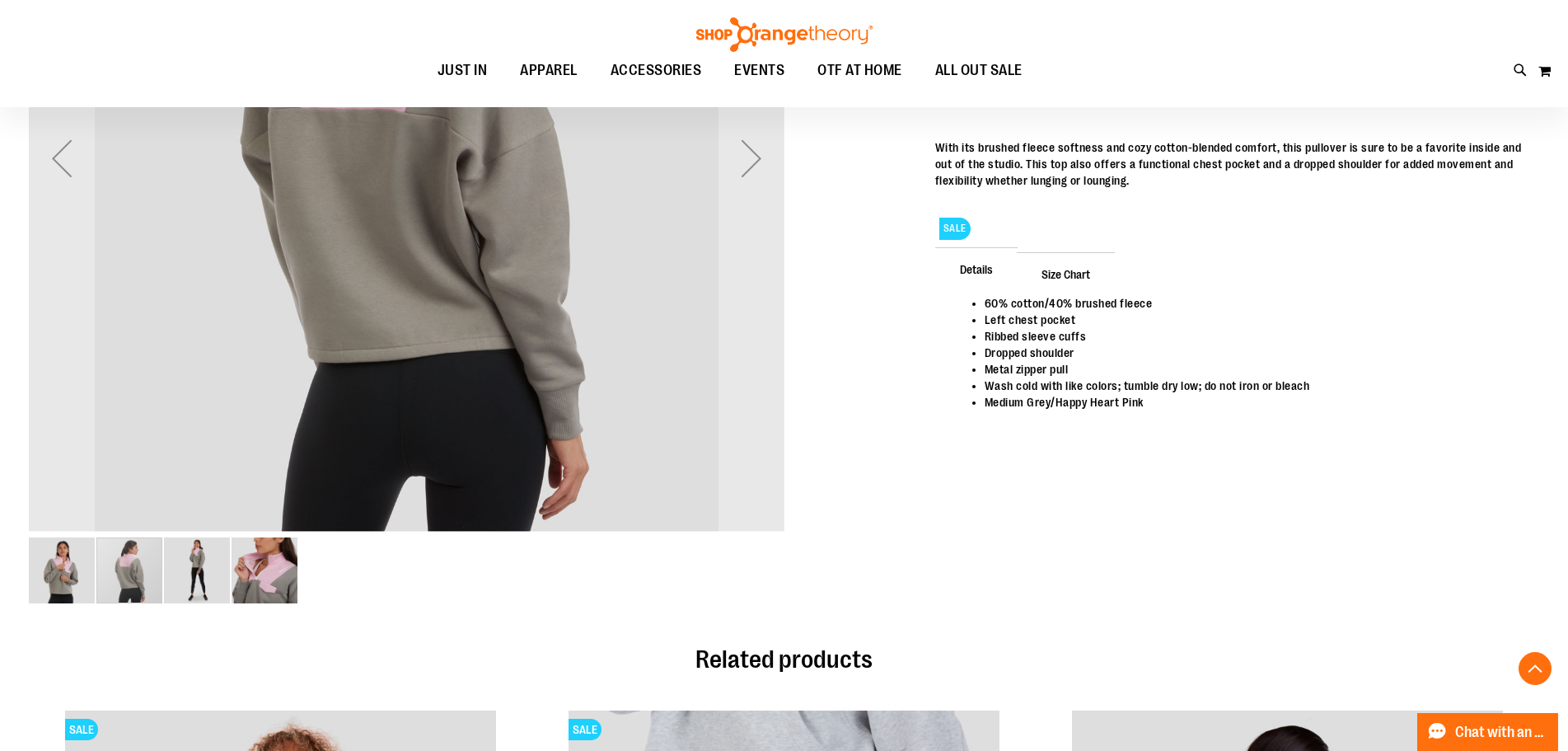
scroll to position [329, 0]
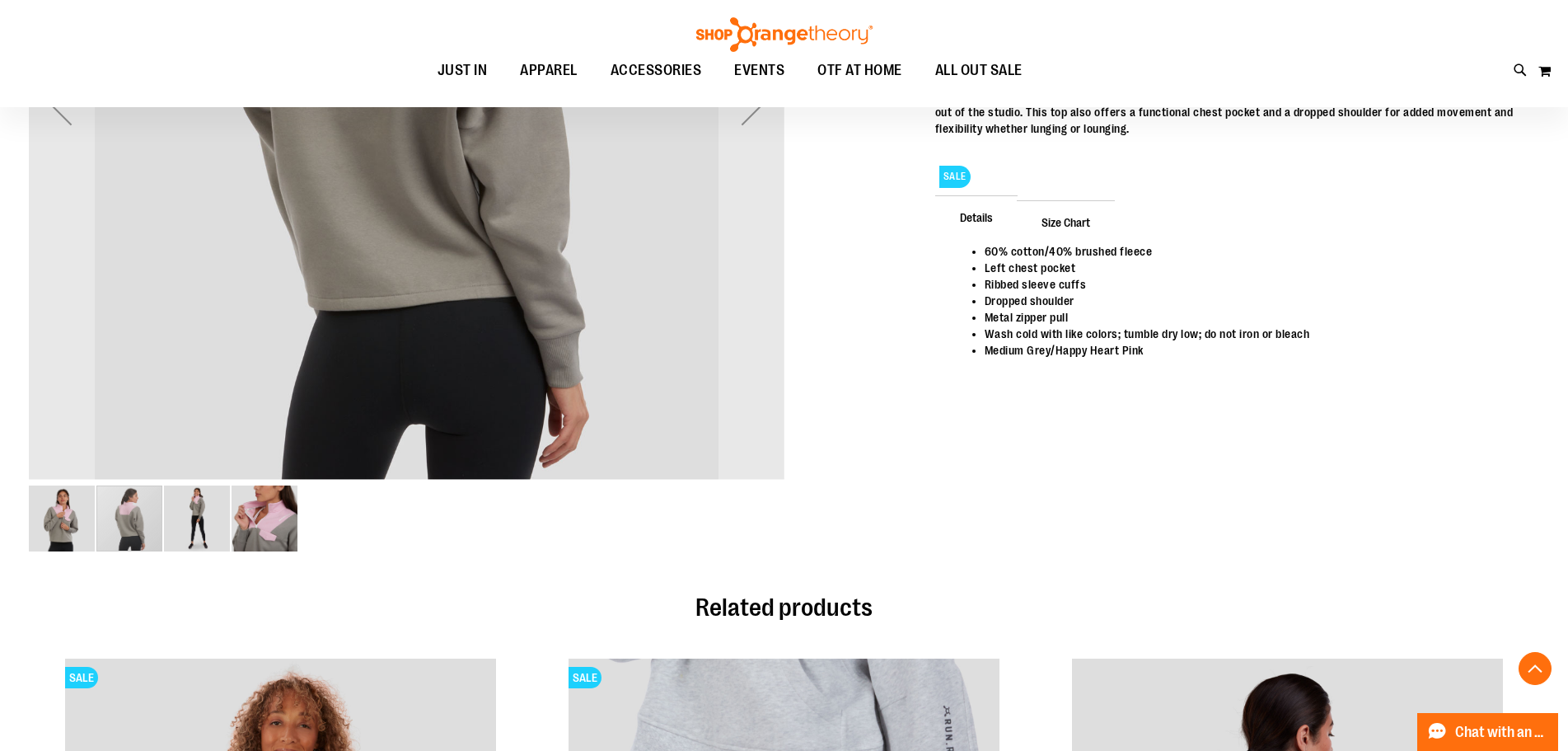
click at [59, 523] on img "image 1 of 4" at bounding box center [62, 519] width 66 height 66
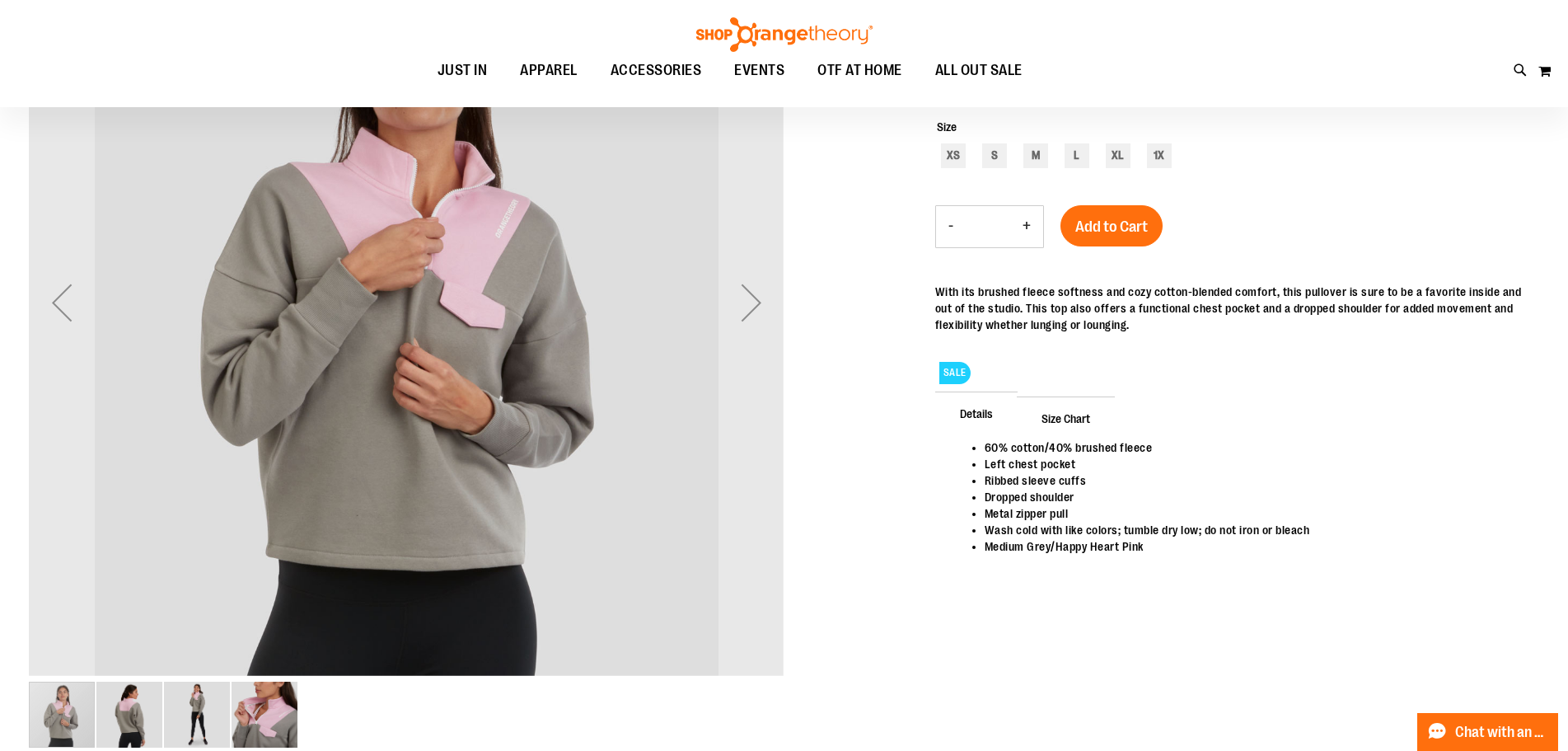
scroll to position [81, 0]
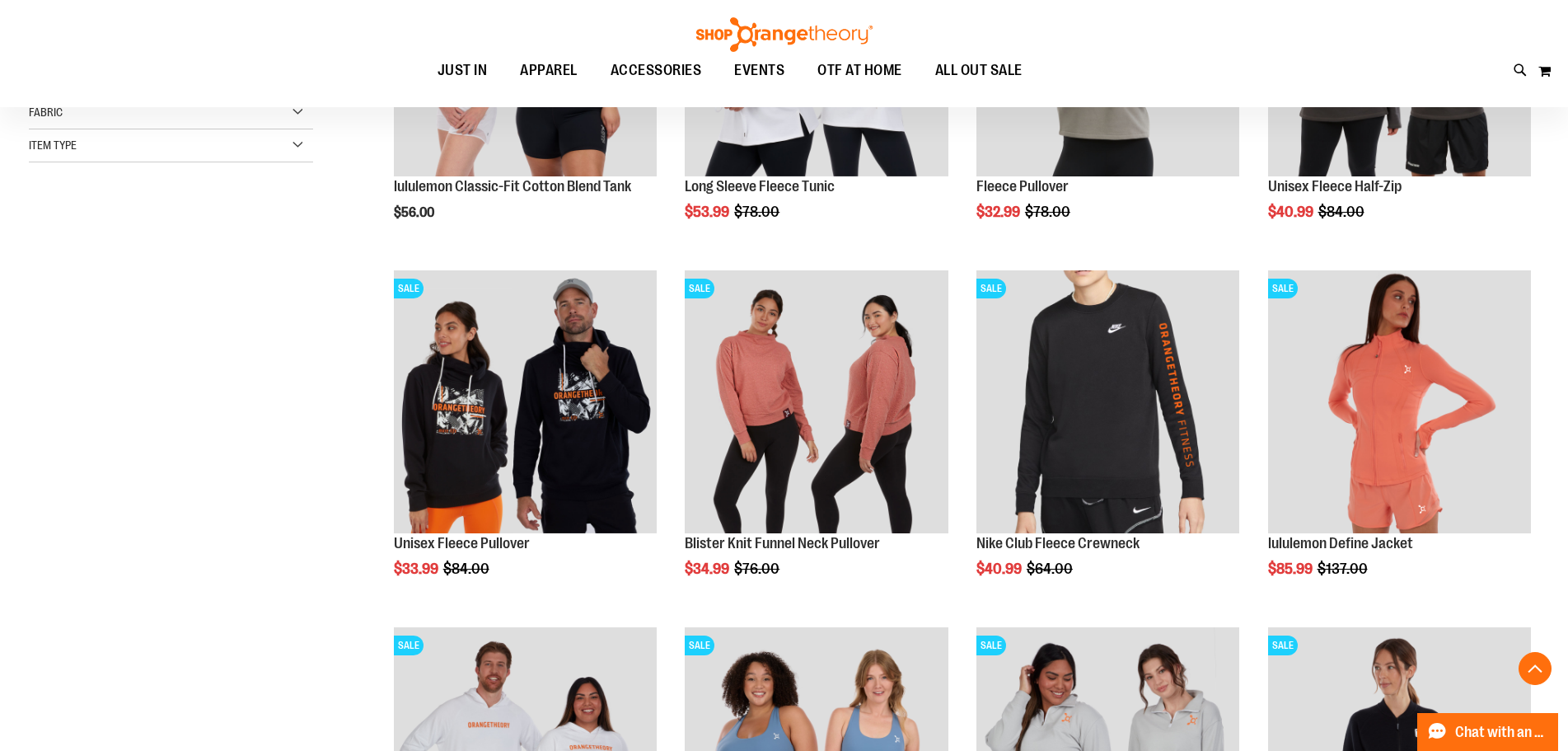
scroll to position [312, 0]
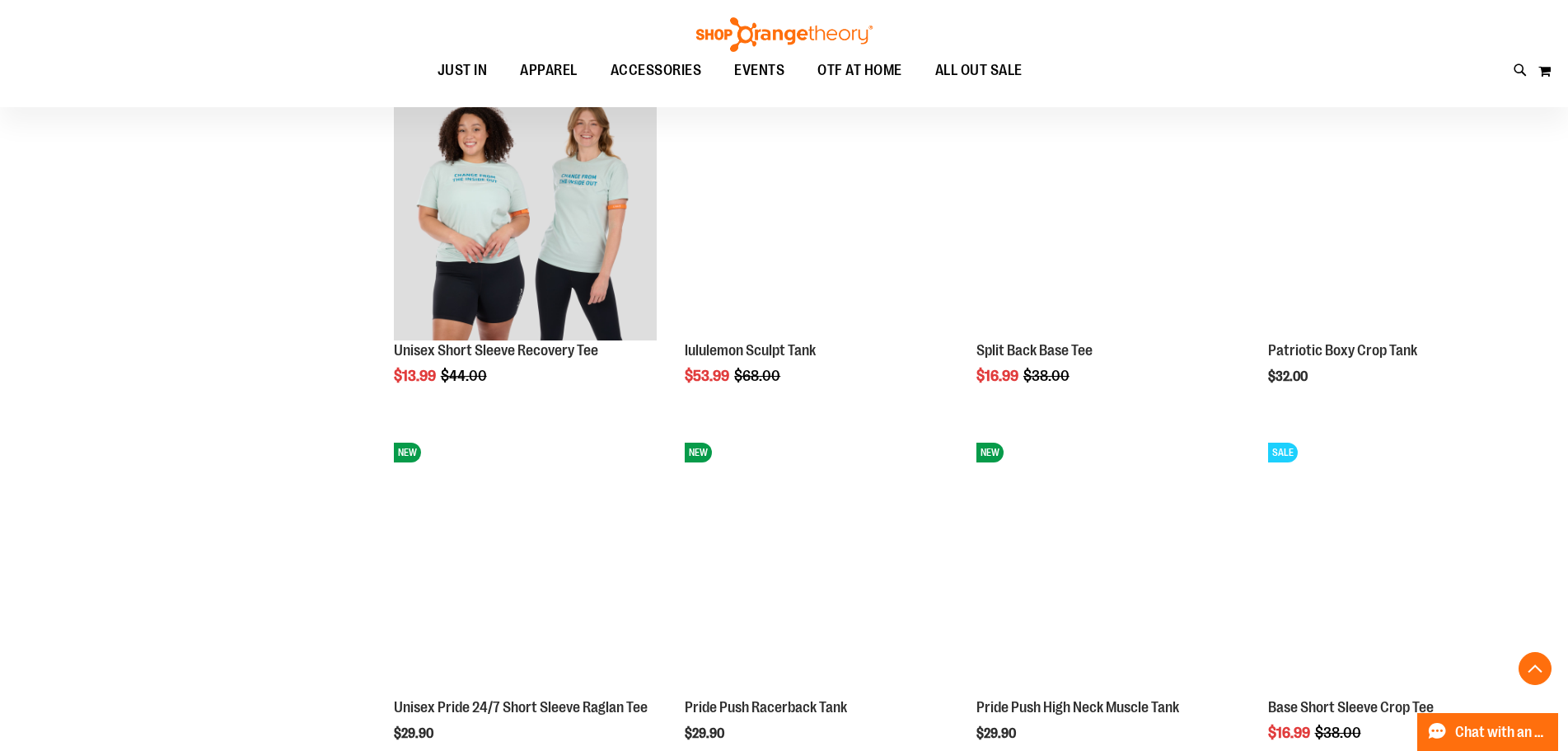
scroll to position [1548, 0]
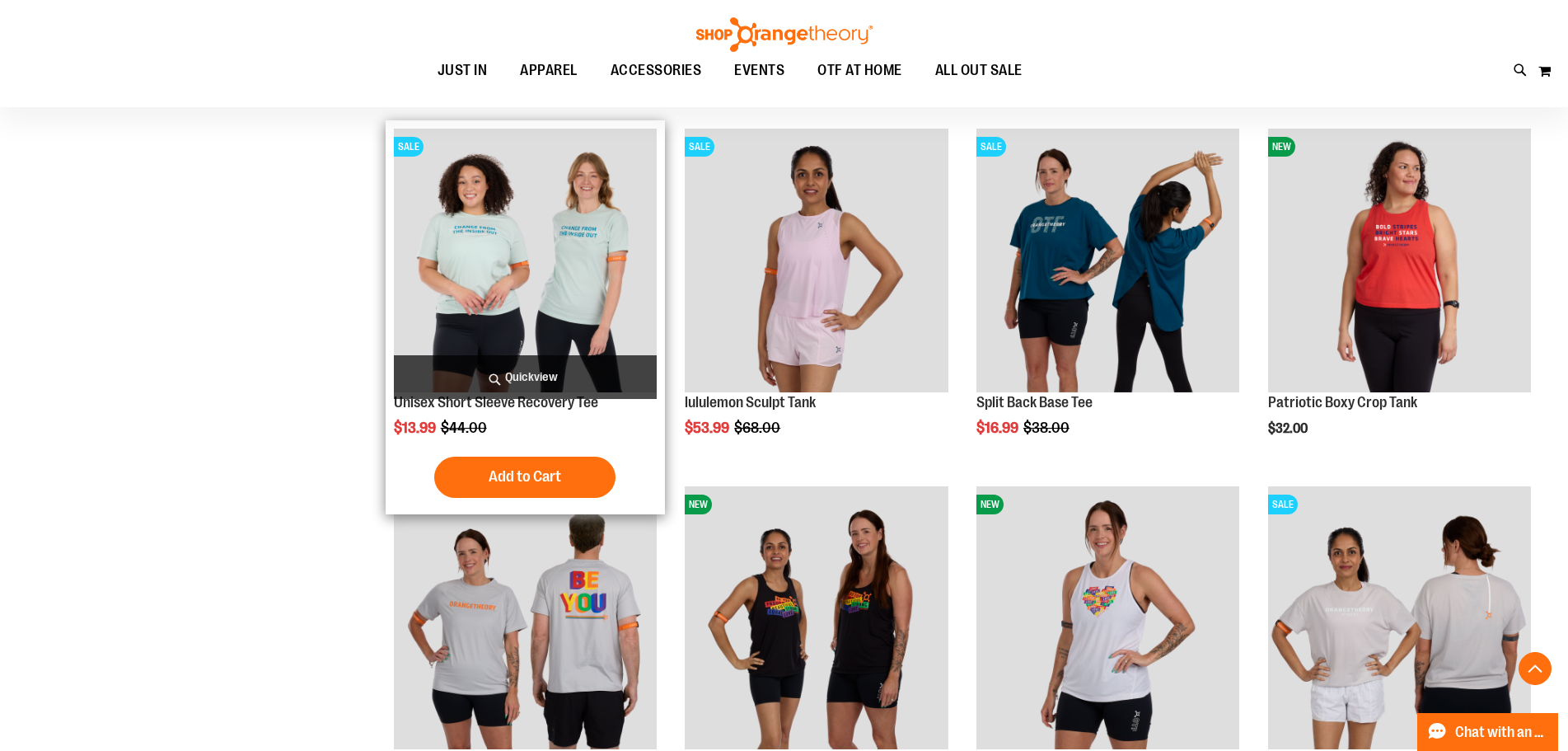
scroll to position [1466, 0]
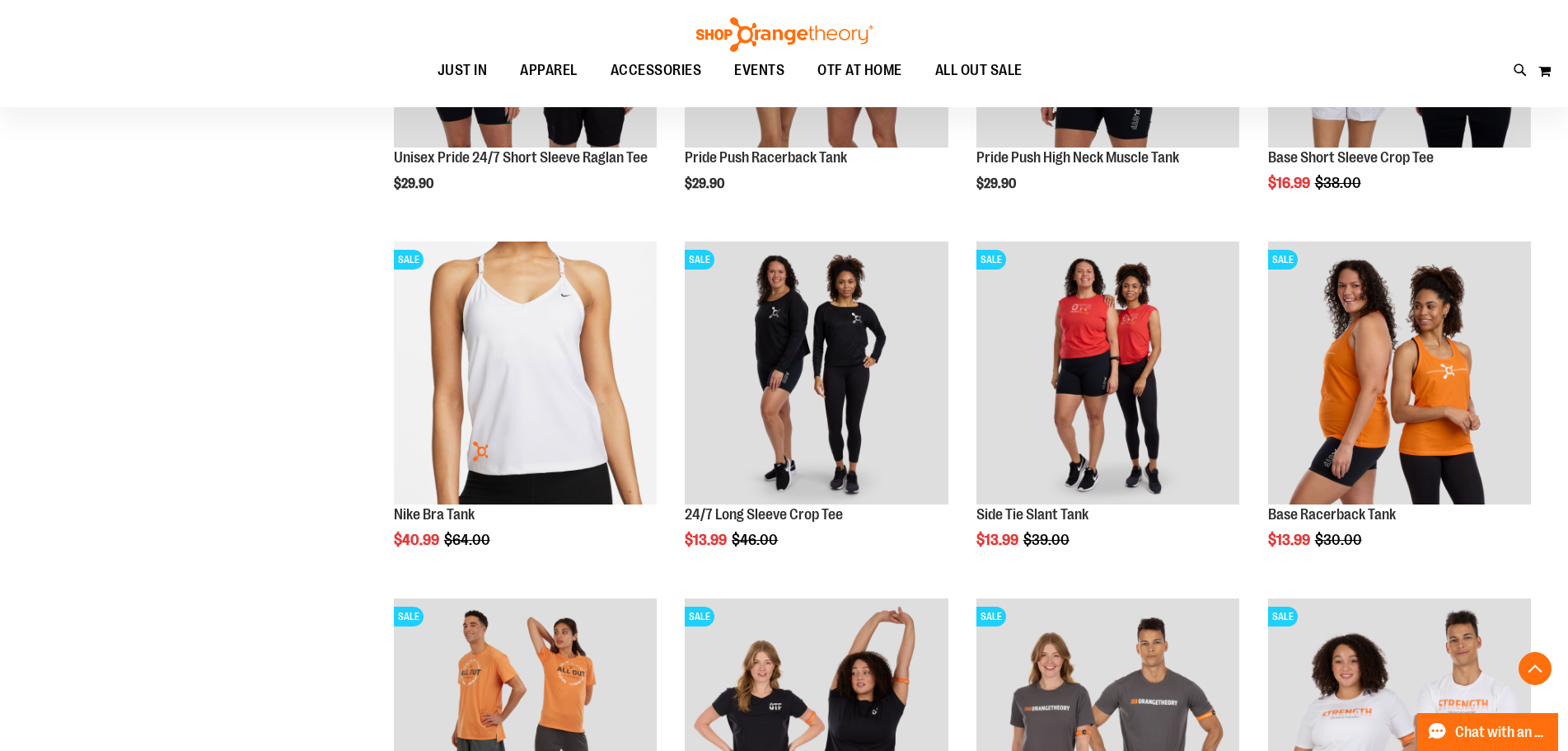
scroll to position [2125, 0]
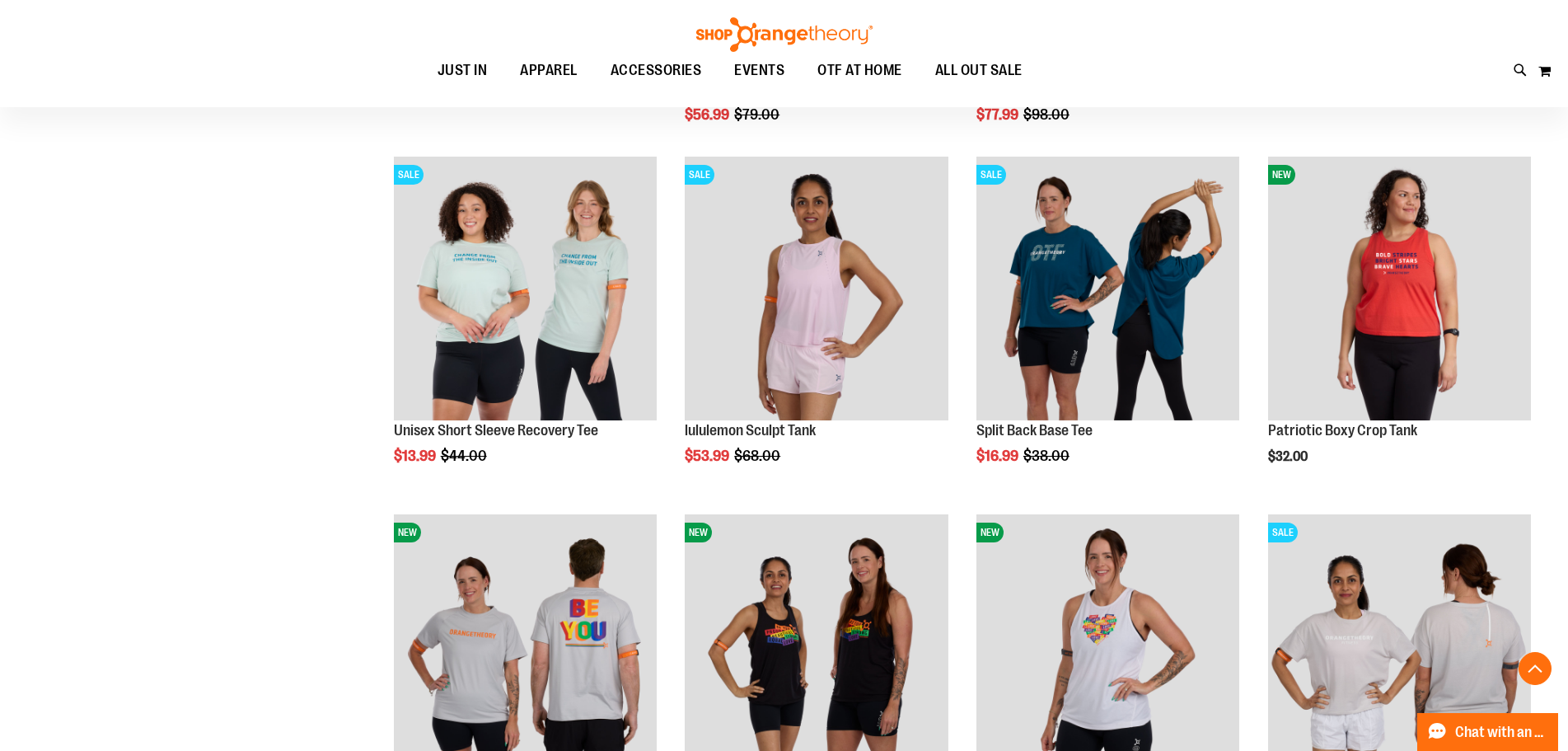
scroll to position [1466, 0]
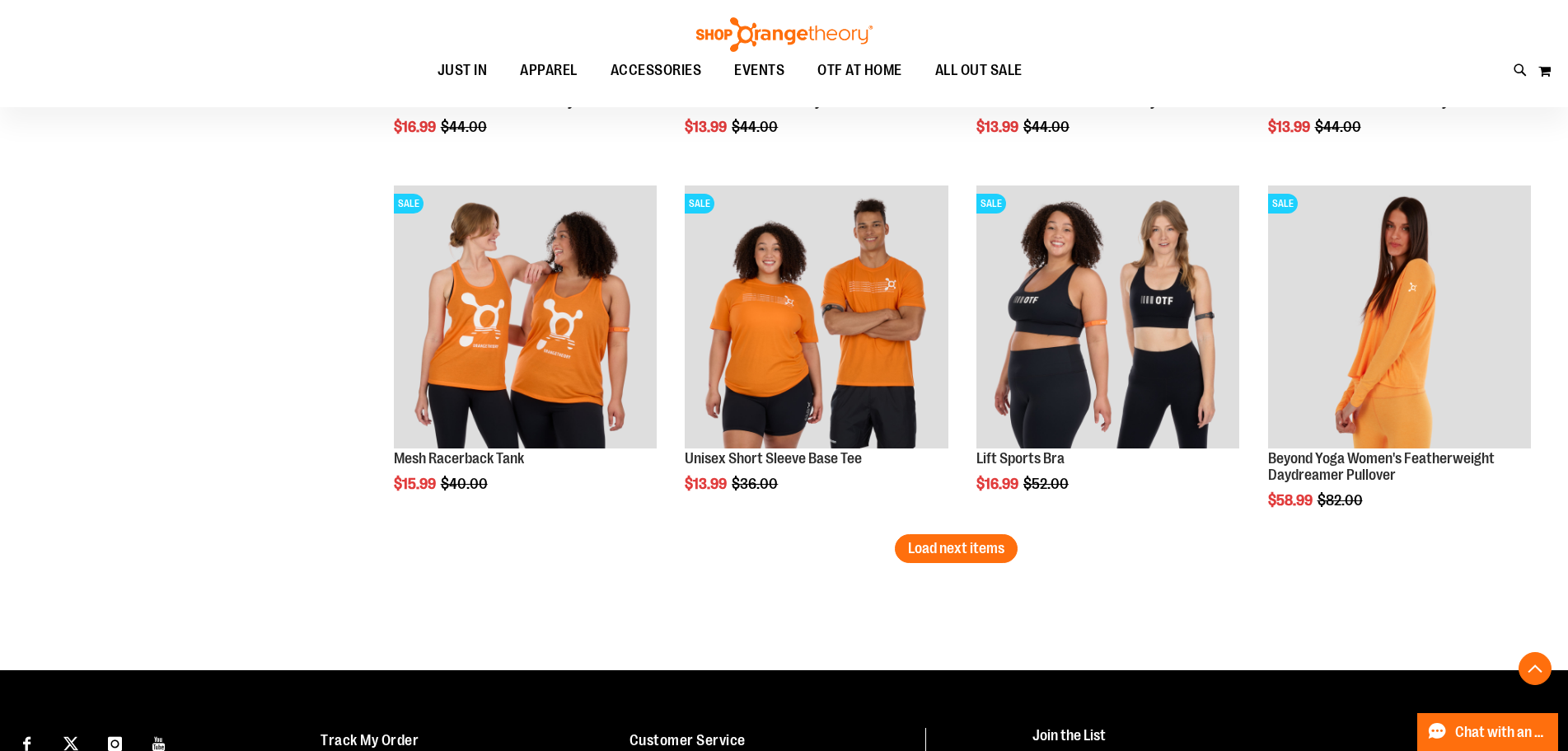
scroll to position [2784, 0]
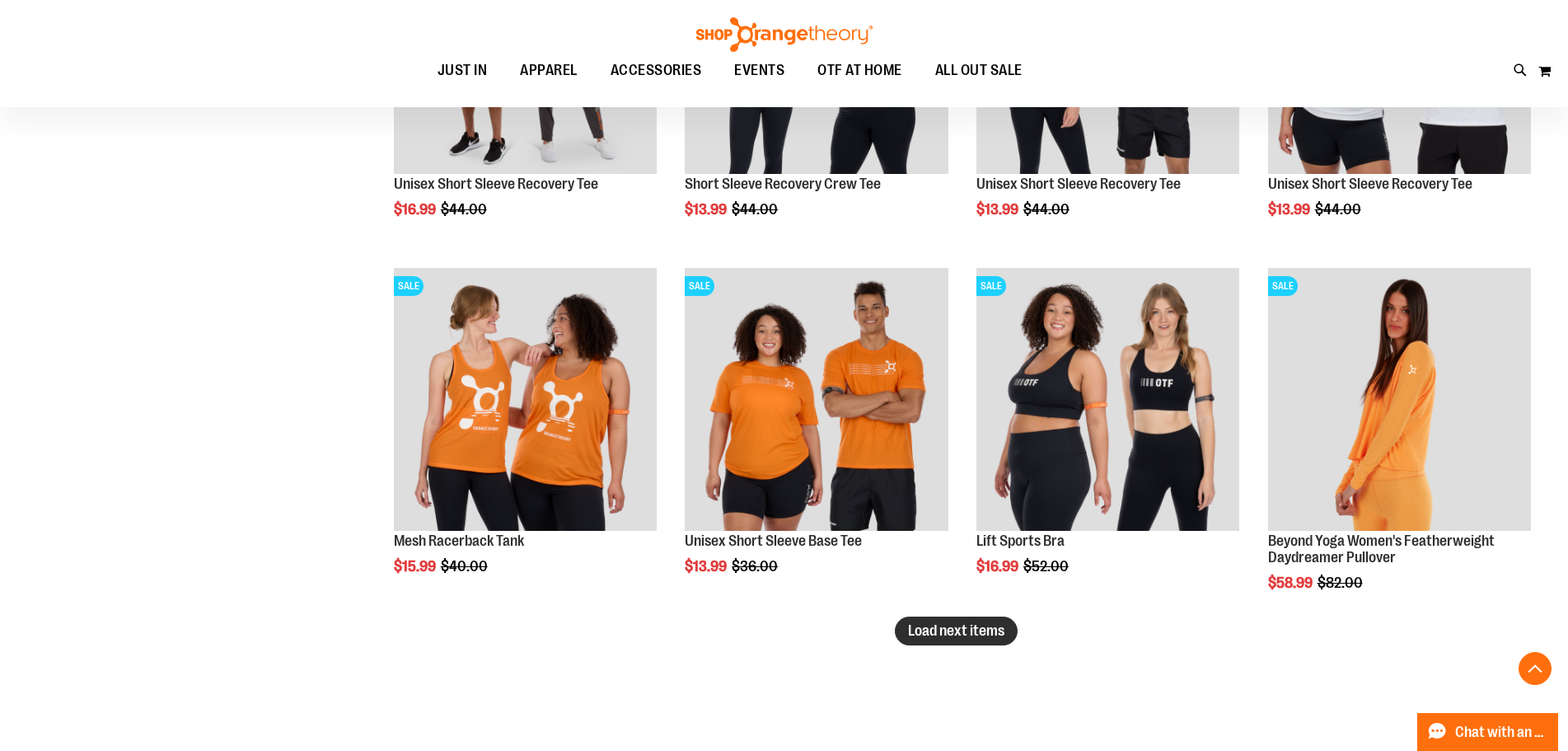
click at [991, 629] on span "Load next items" at bounding box center [956, 630] width 97 height 16
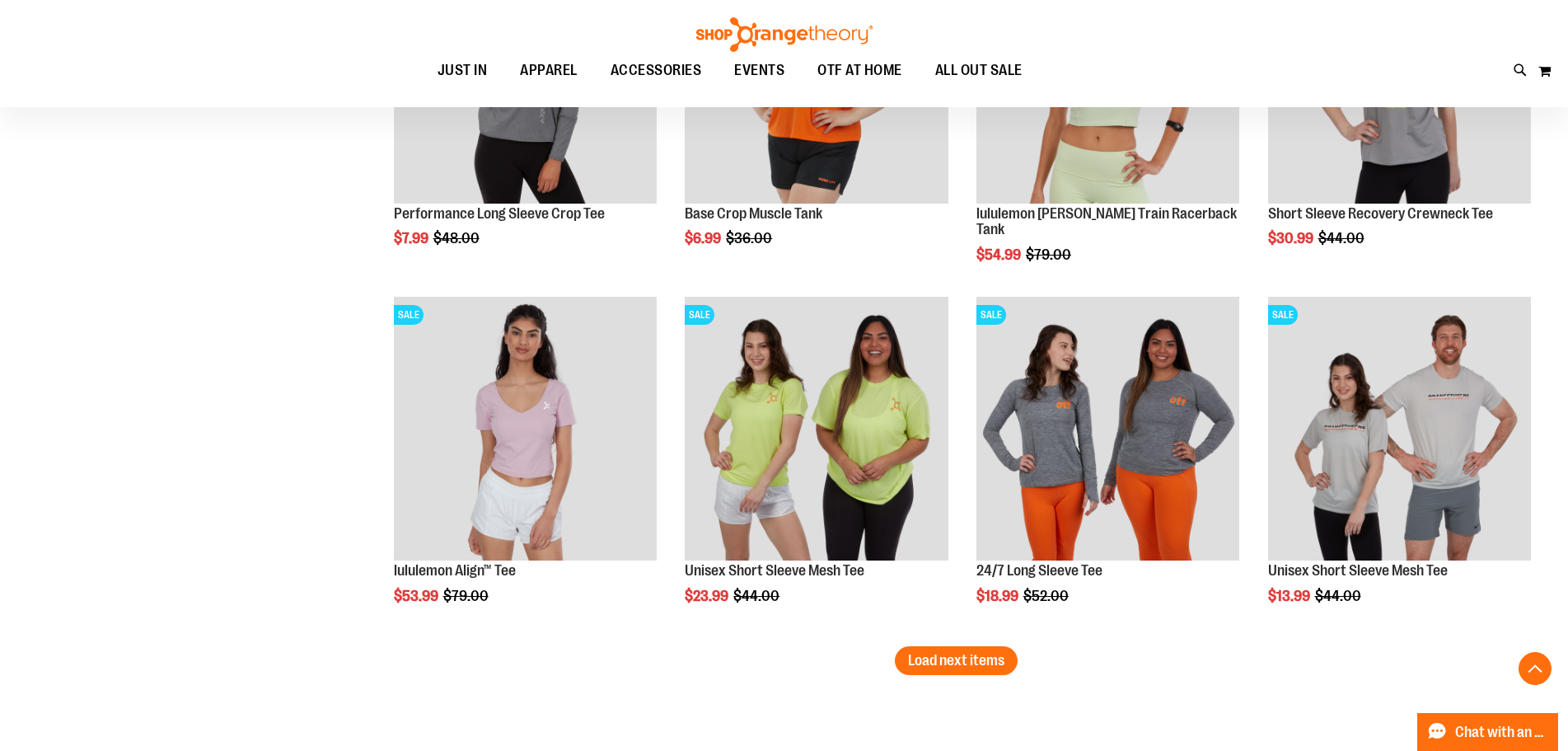
scroll to position [3856, 0]
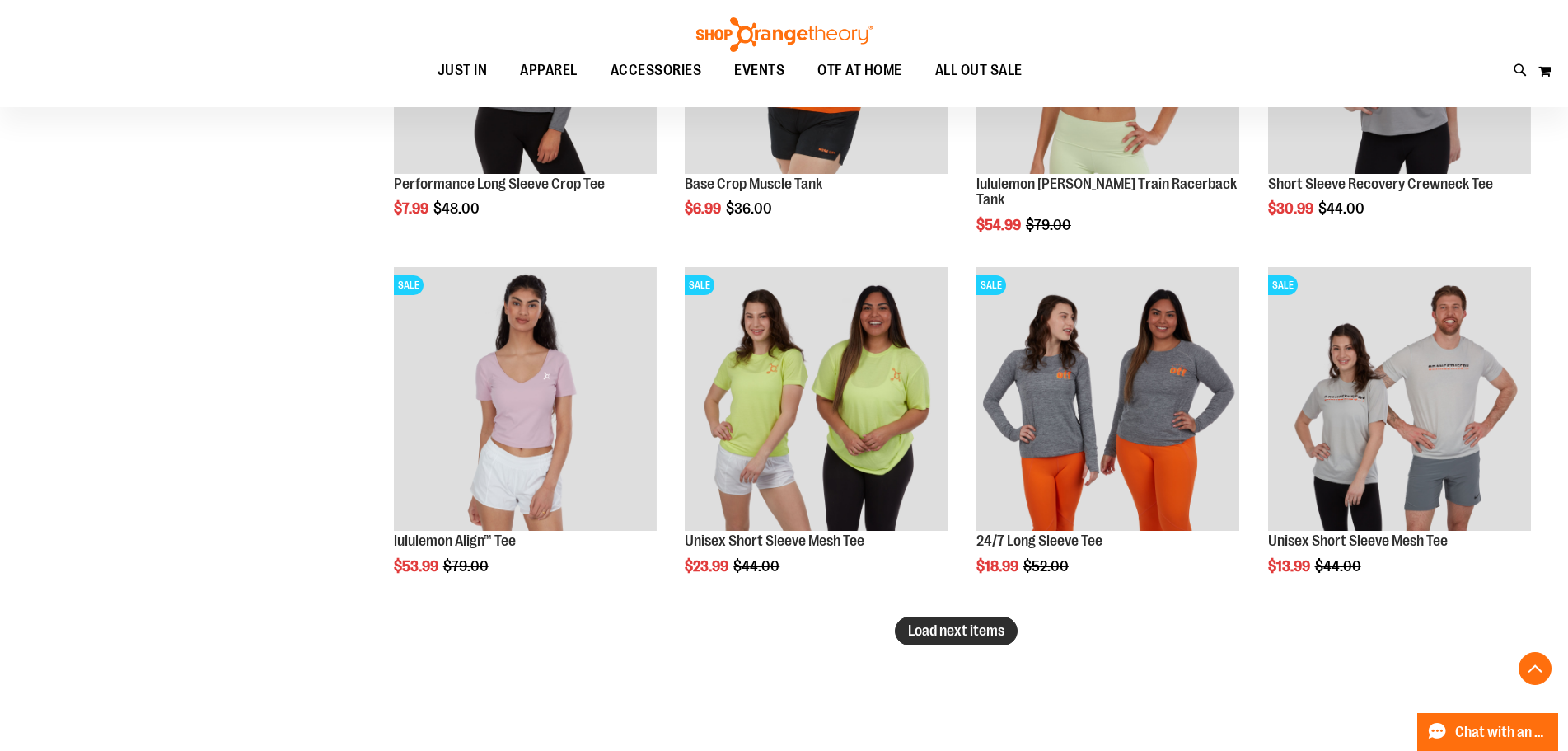
click at [972, 623] on span "Load next items" at bounding box center [956, 630] width 97 height 16
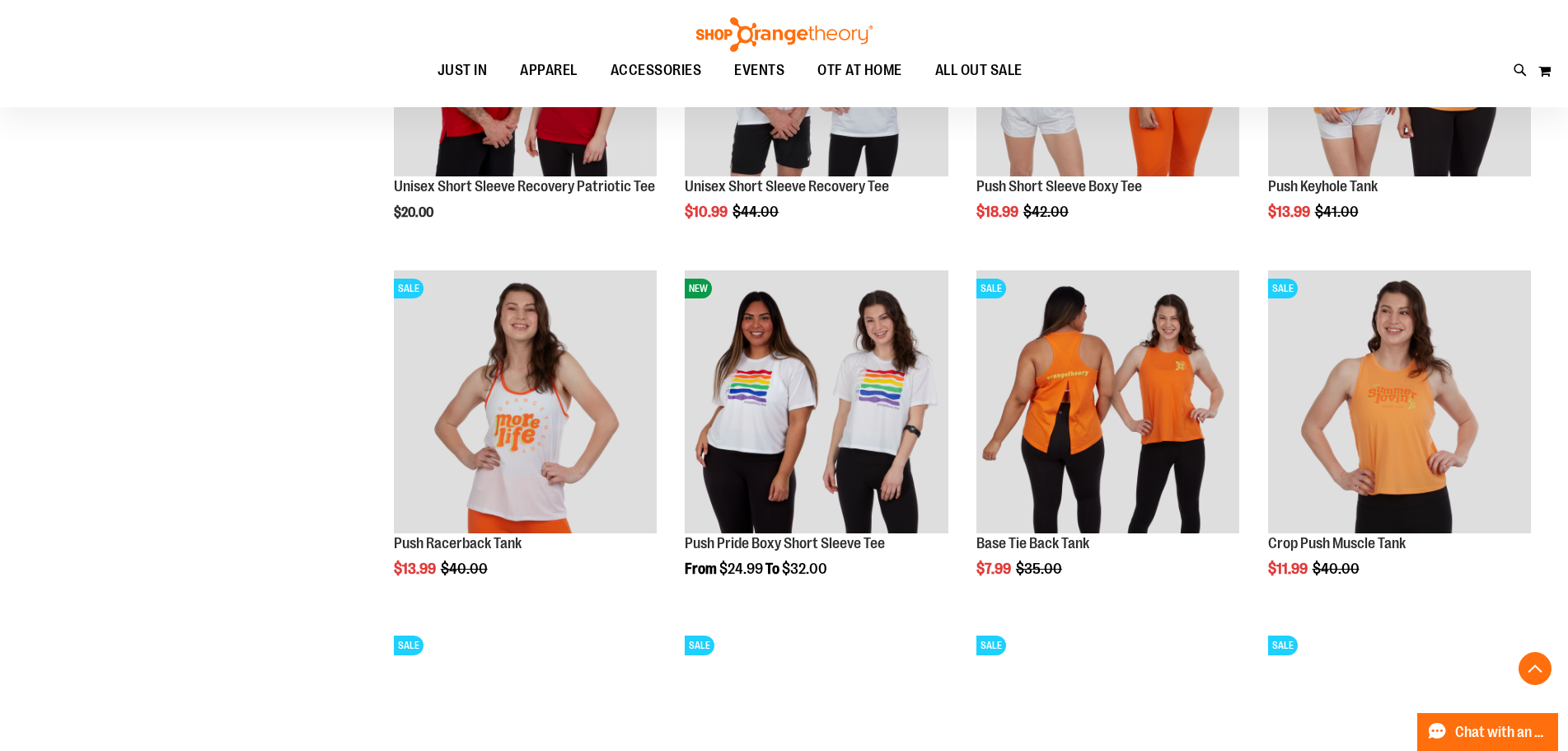
scroll to position [4598, 0]
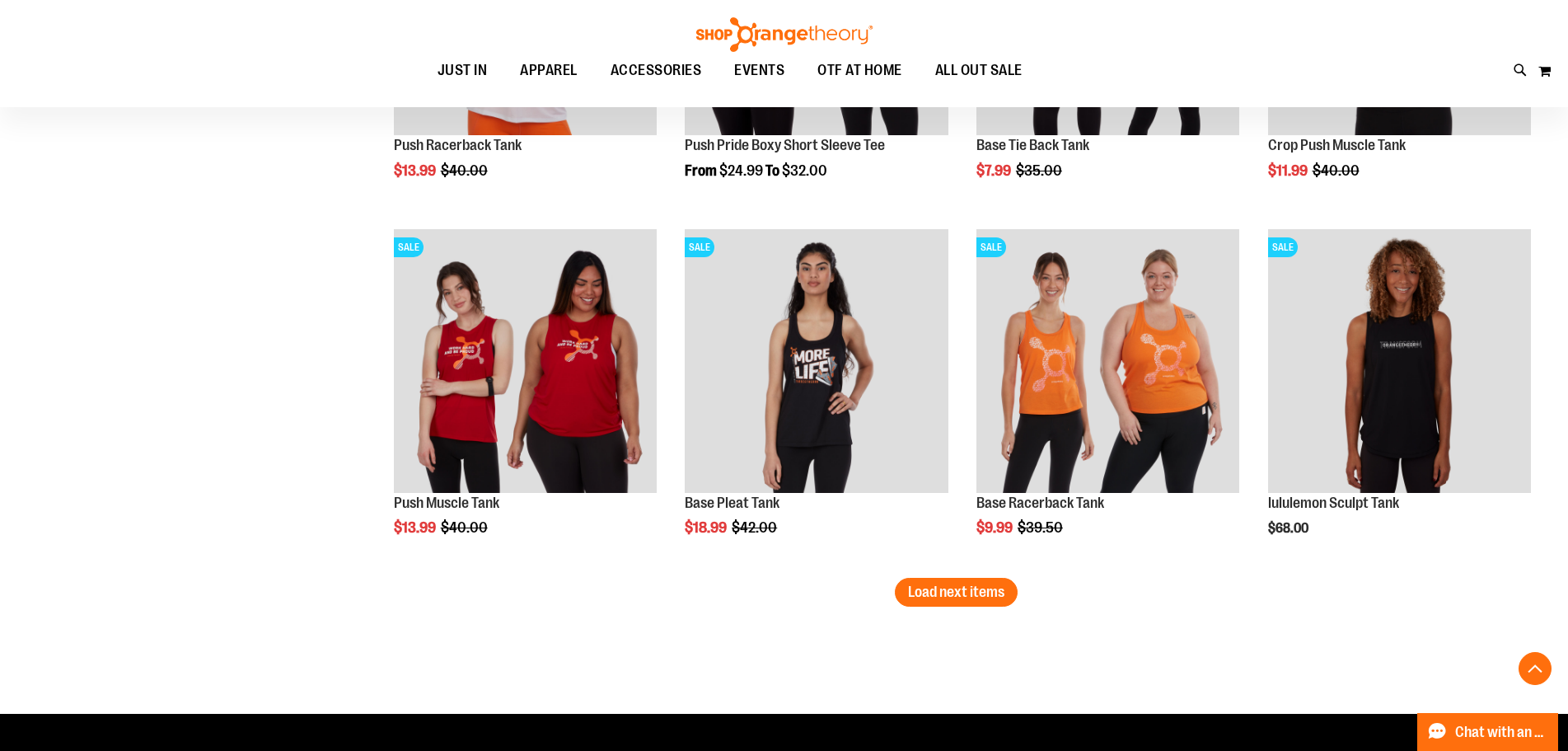
scroll to position [5093, 0]
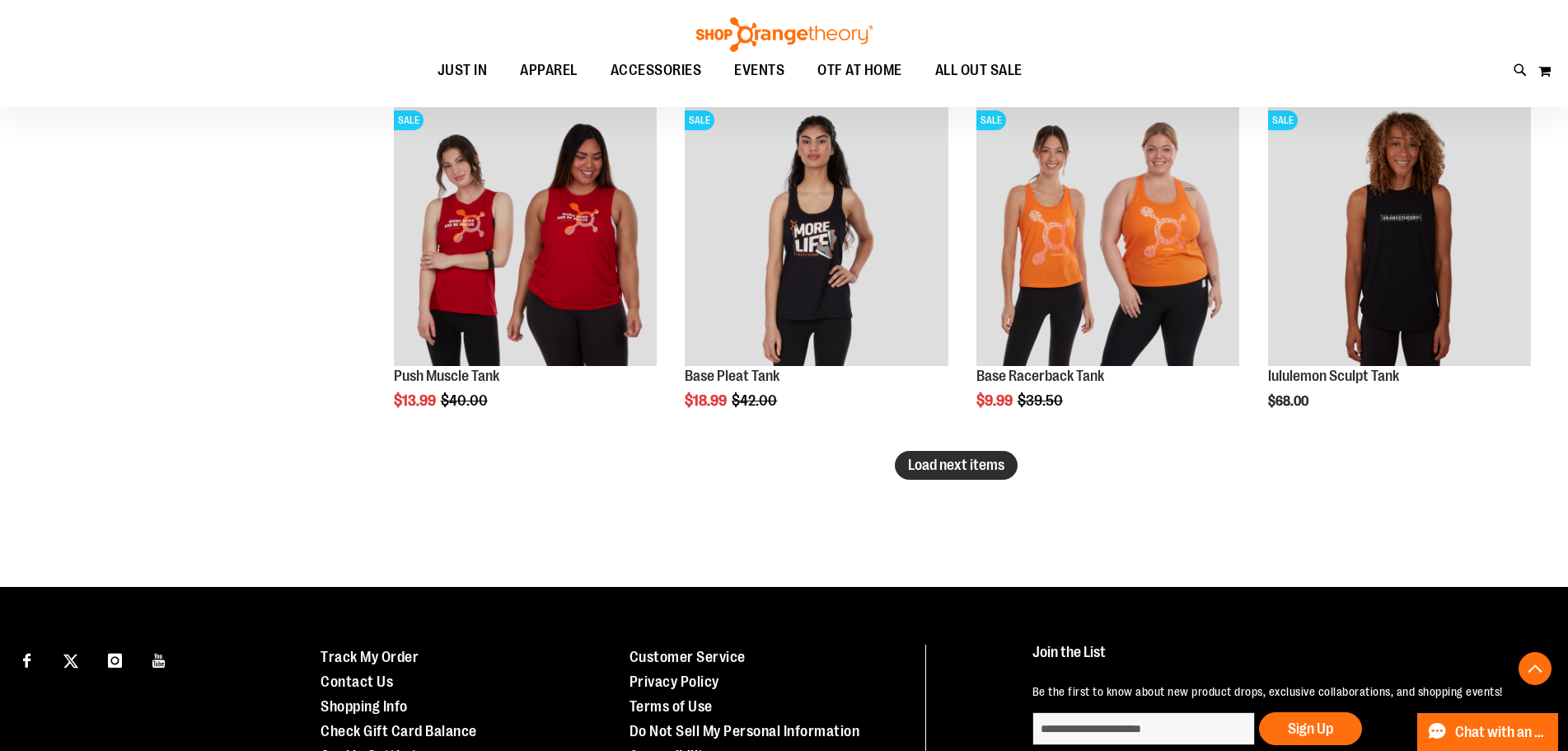
click at [989, 466] on span "Load next items" at bounding box center [956, 465] width 97 height 16
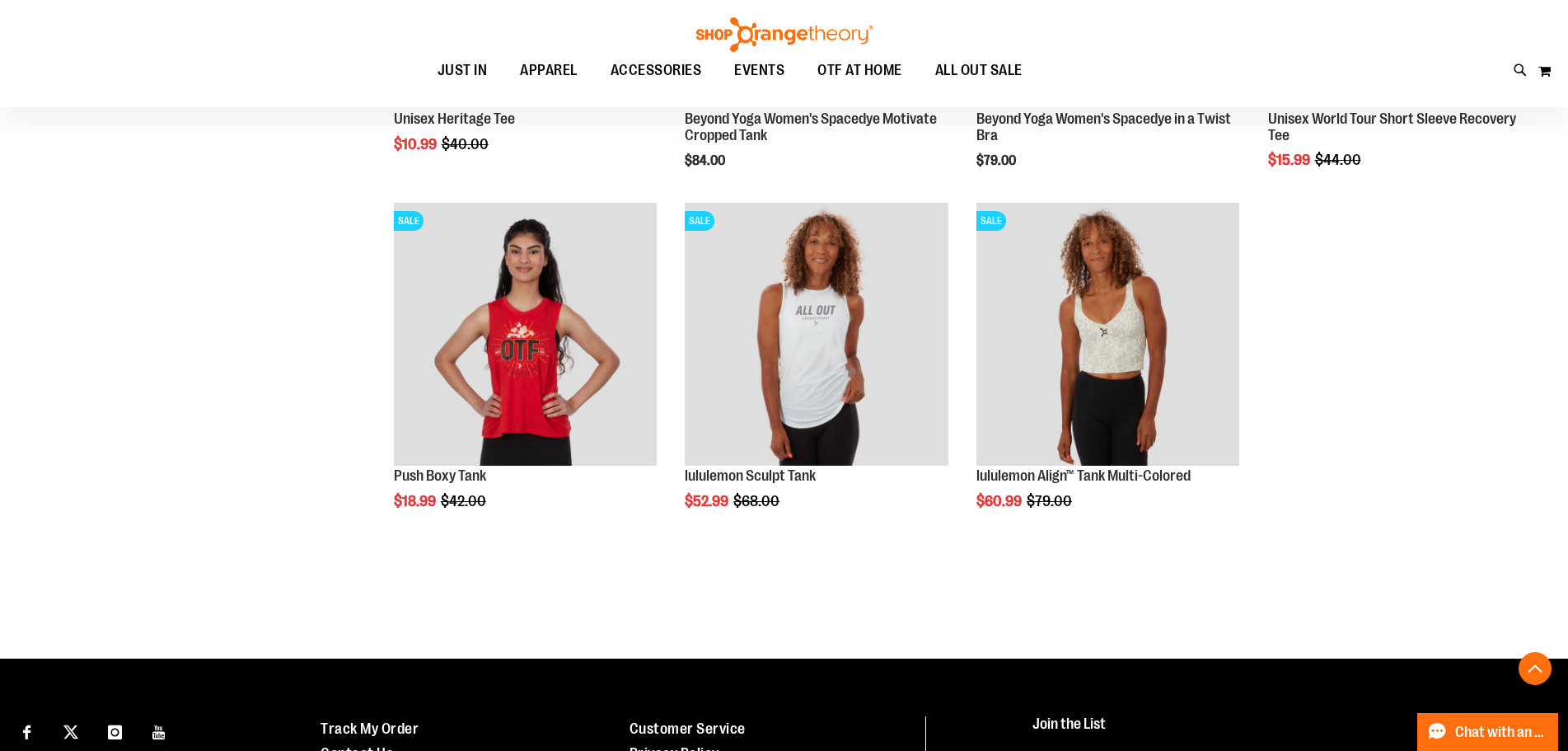
scroll to position [5752, 0]
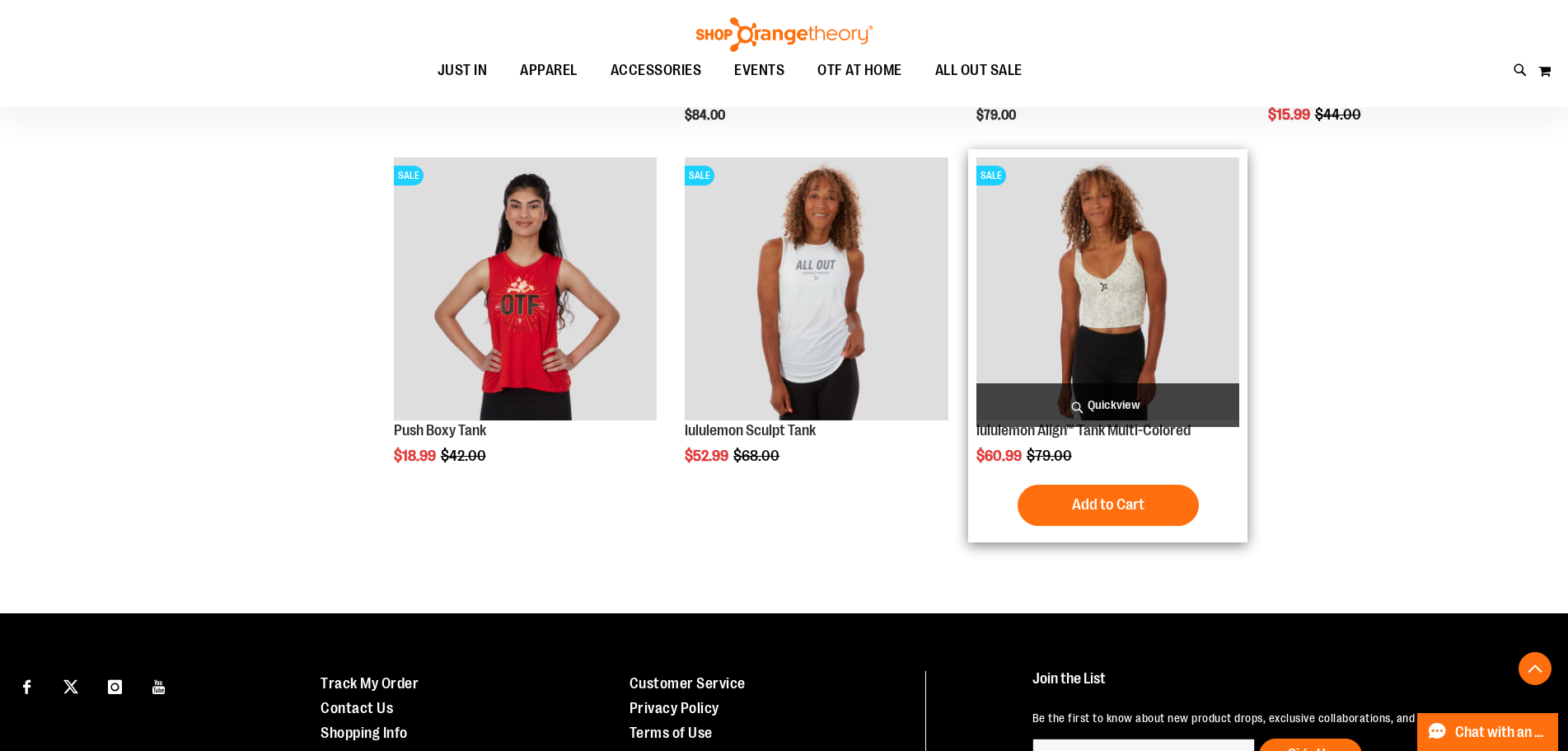
click at [1137, 286] on img "product" at bounding box center [1107, 289] width 263 height 263
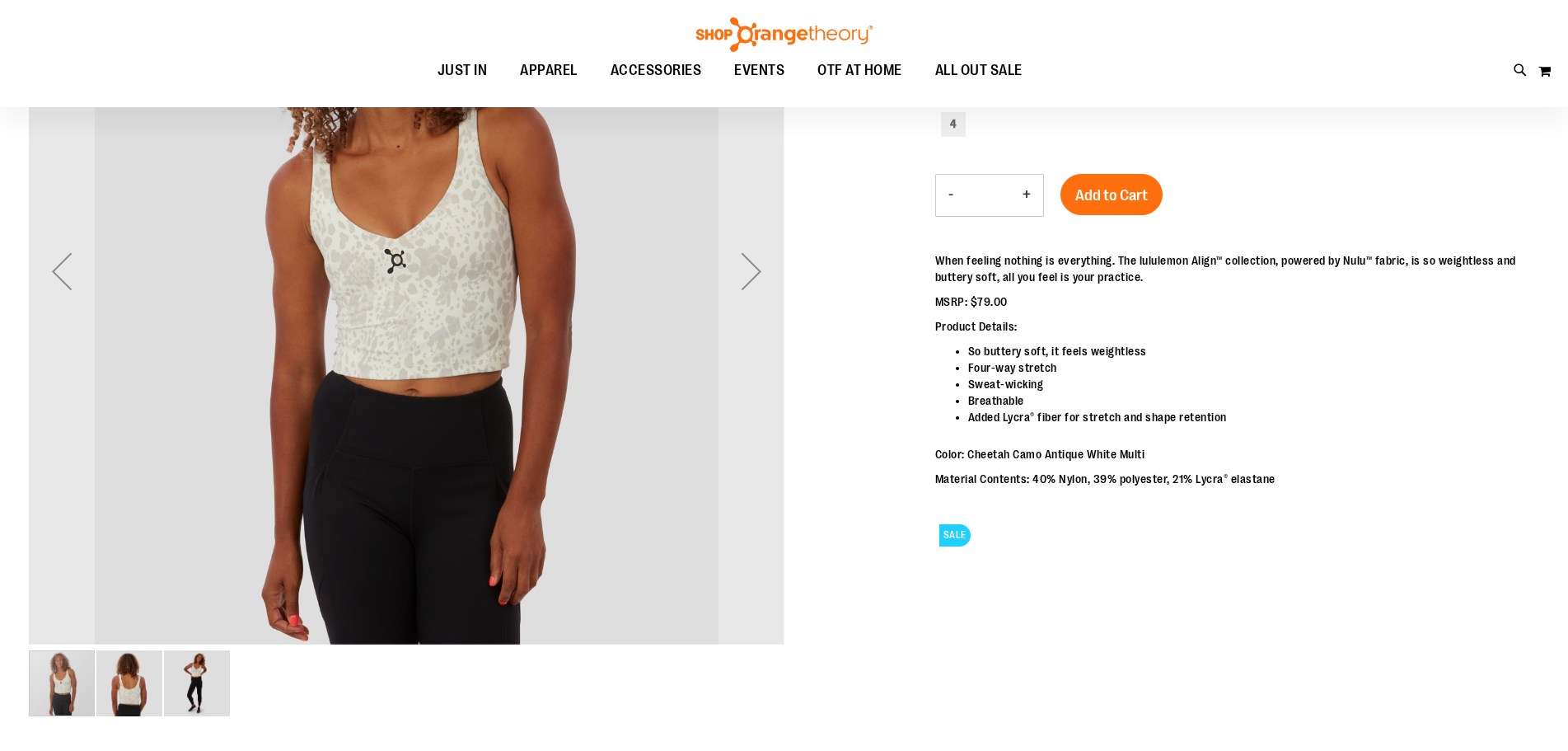
scroll to position [164, 0]
click at [119, 681] on img "image 2 of 3" at bounding box center [130, 683] width 66 height 66
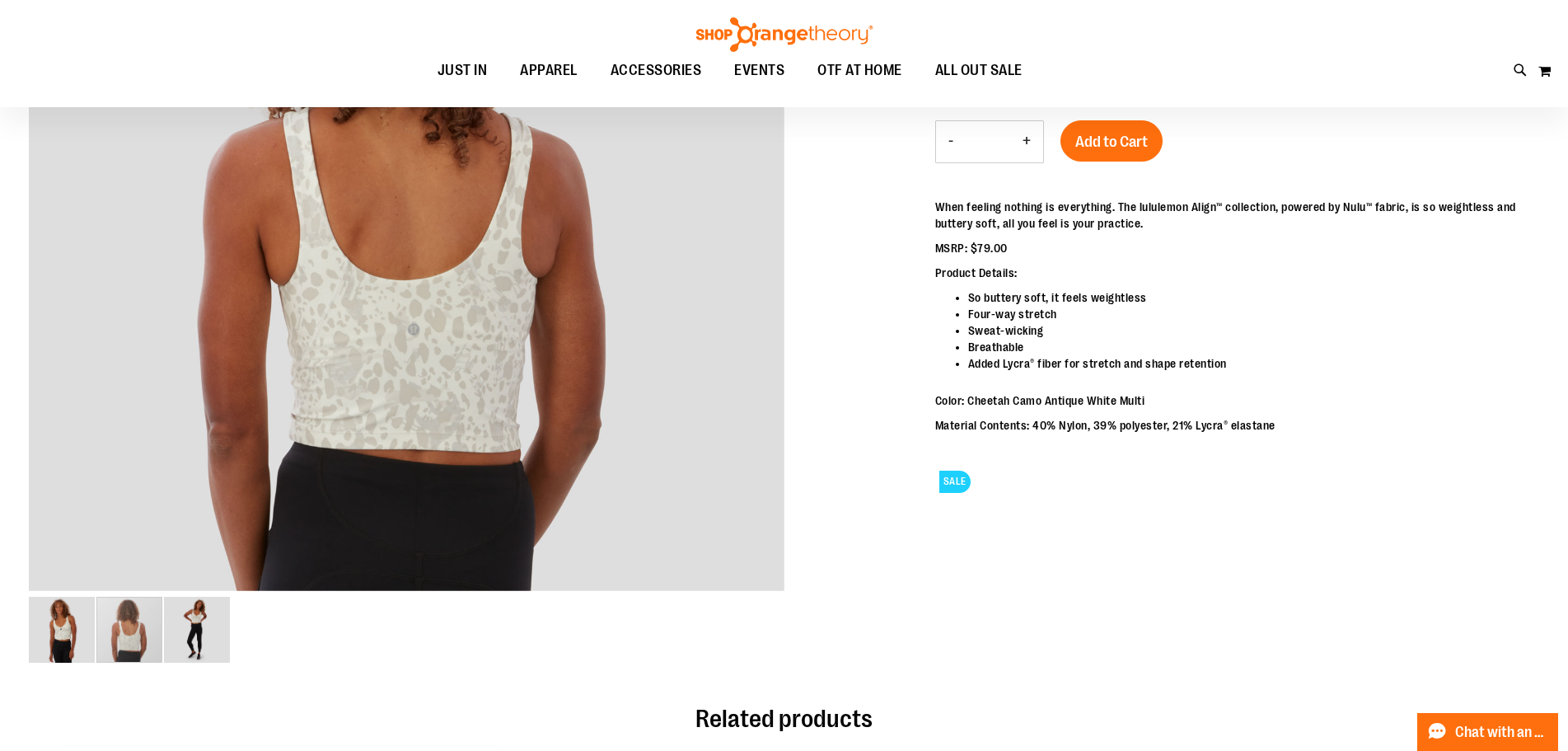
scroll to position [247, 0]
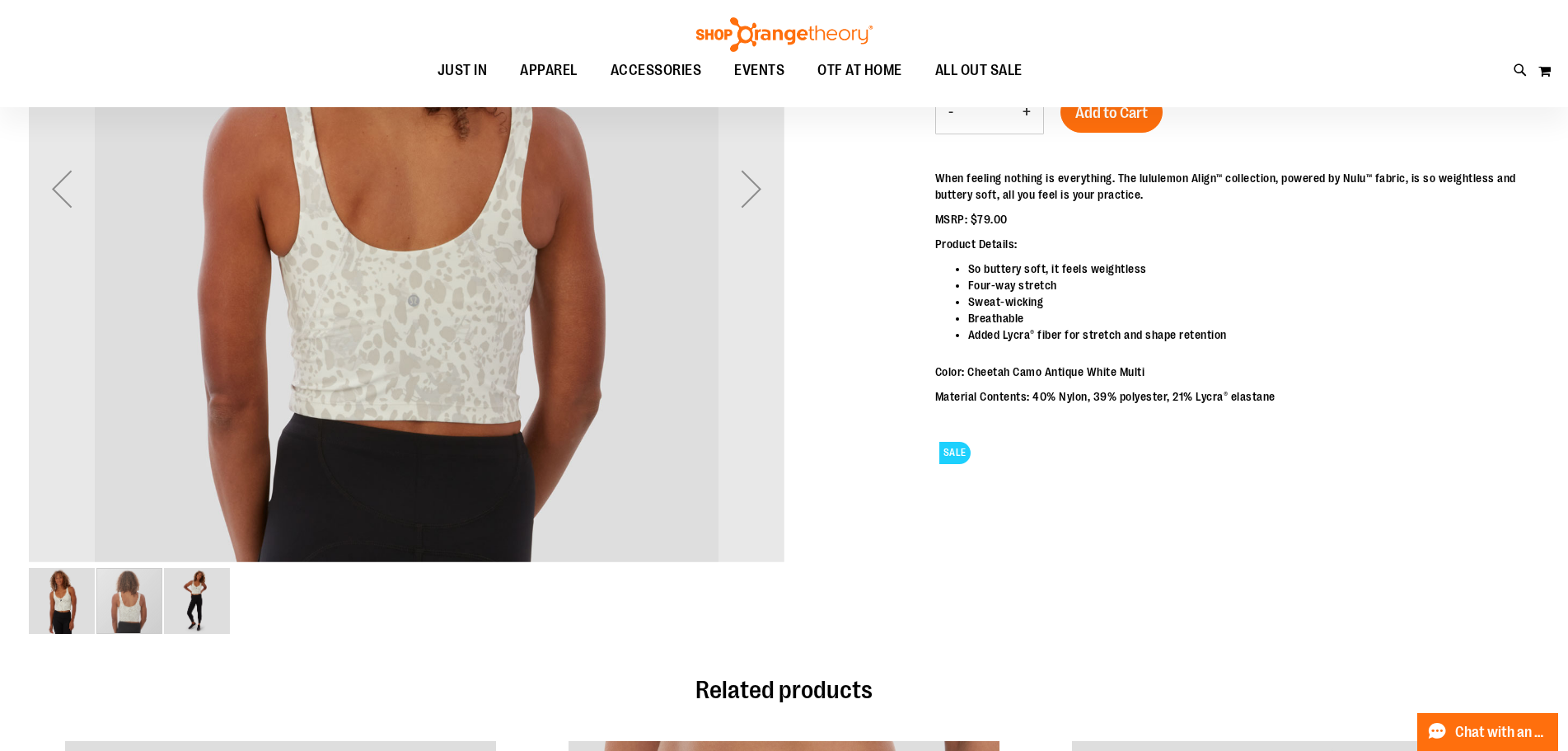
click at [202, 597] on img "image 3 of 3" at bounding box center [197, 601] width 66 height 66
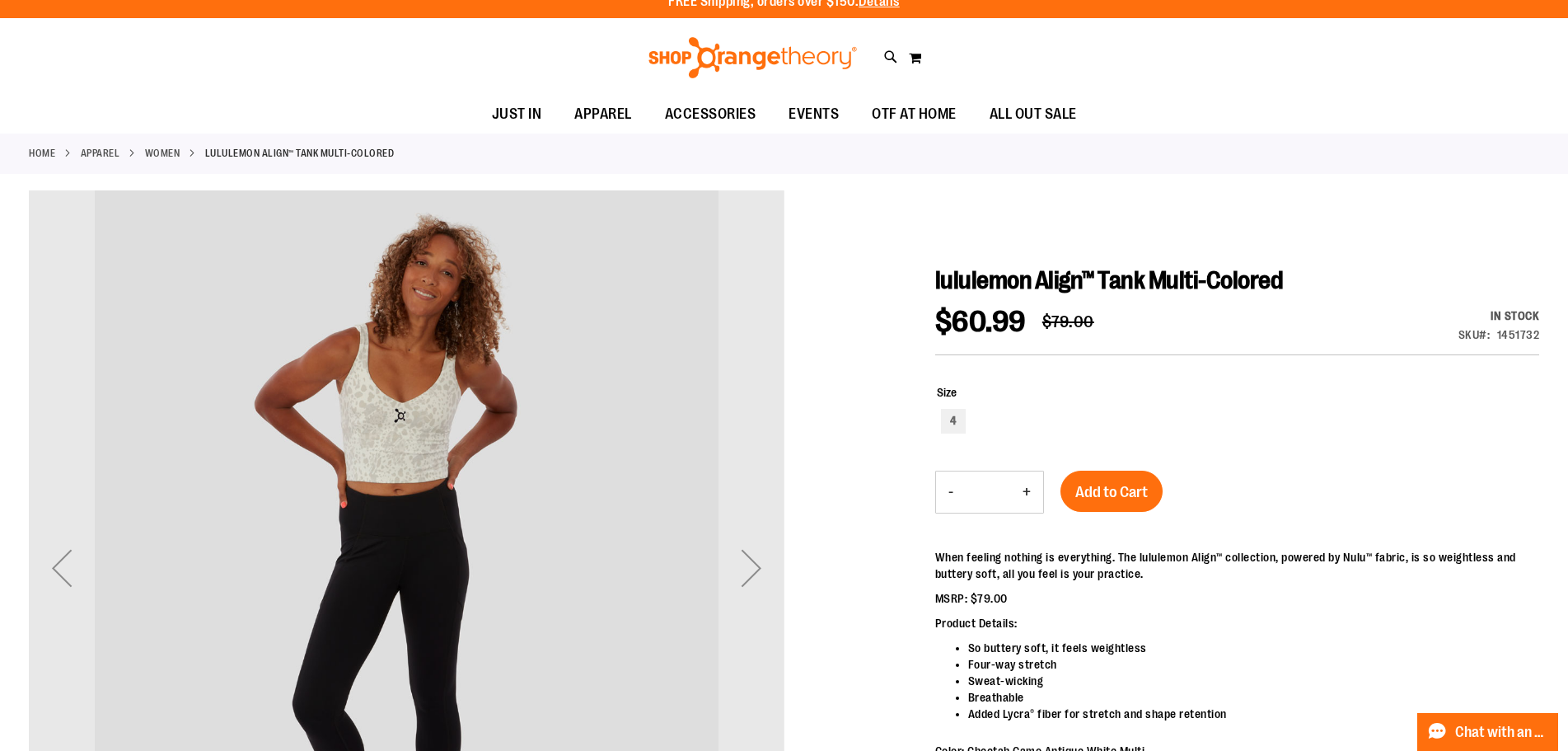
scroll to position [0, 0]
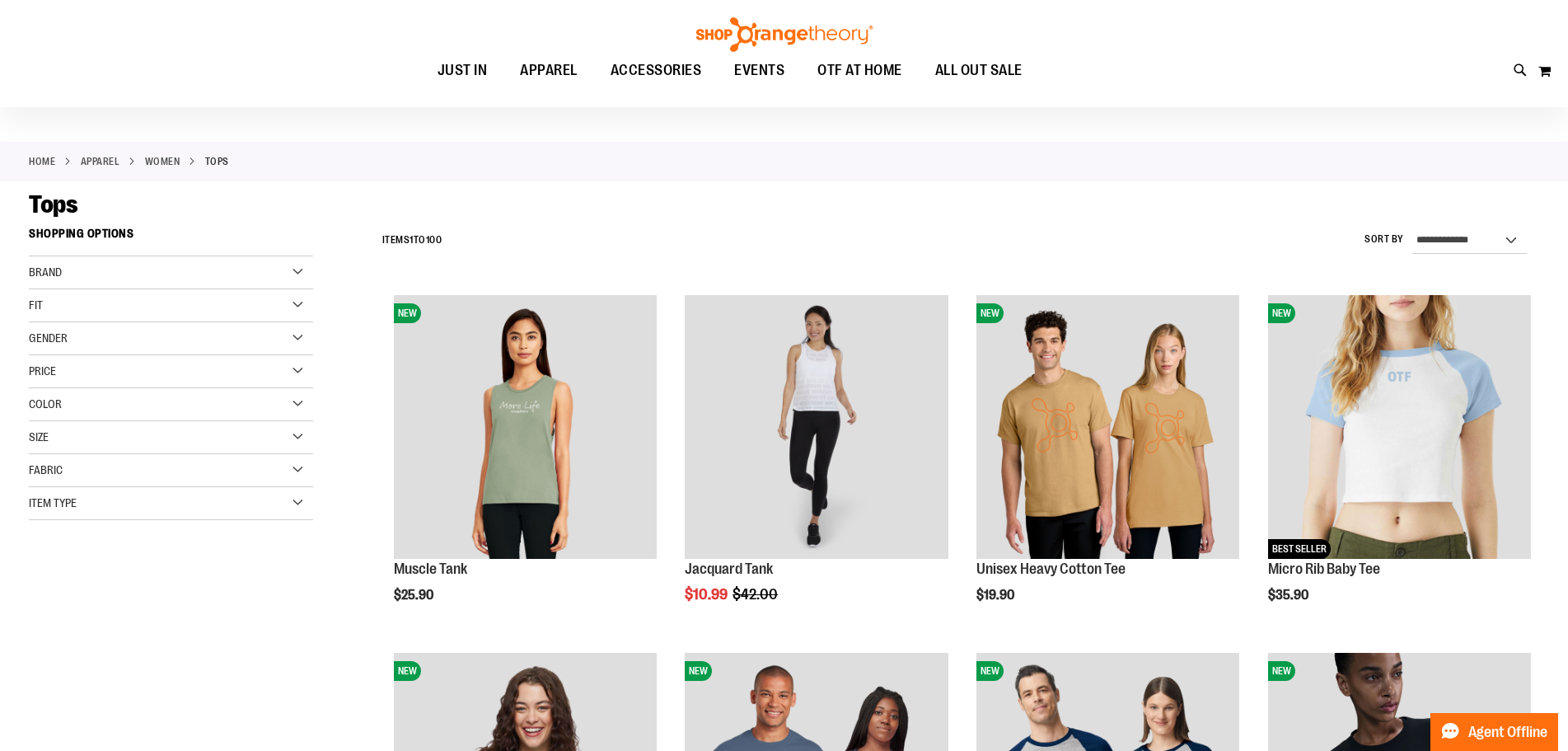
scroll to position [81, 0]
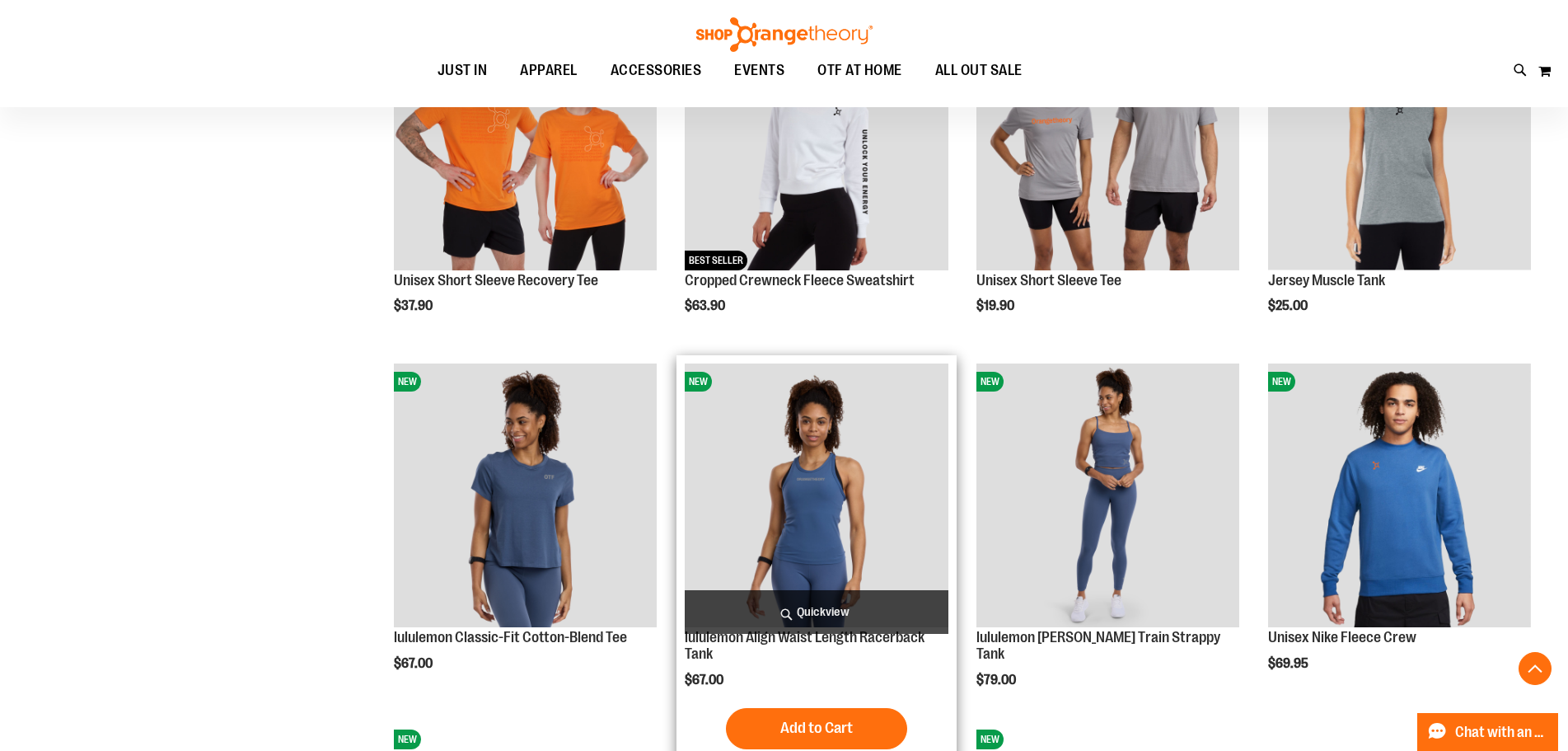
scroll to position [1566, 0]
